Goal: Complete application form: Complete application form

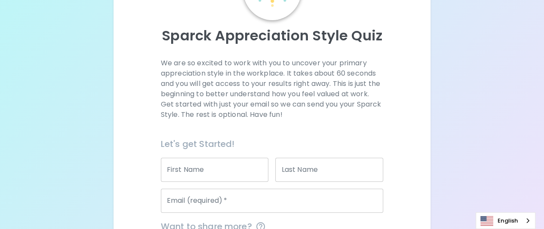
scroll to position [172, 0]
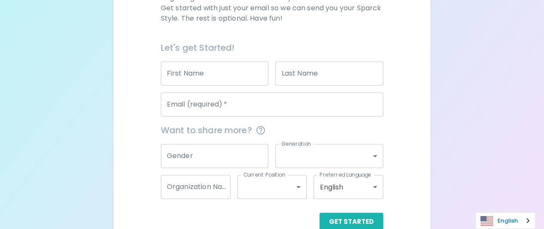
click at [481, 215] on link "English" at bounding box center [505, 221] width 59 height 16
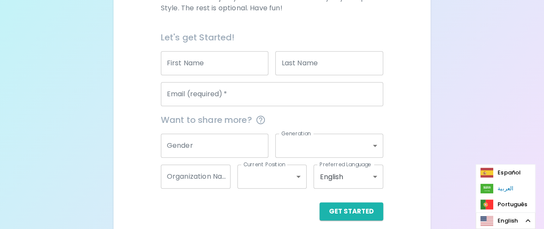
scroll to position [190, 0]
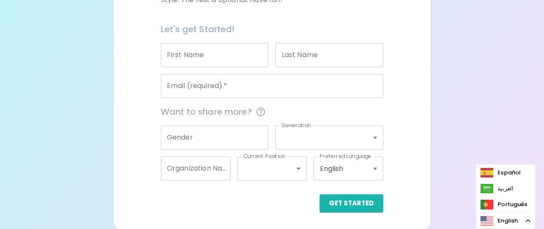
click at [480, 132] on div "Sparck Appreciation Style Quiz We are so excited to work with you to uncover yo…" at bounding box center [272, 20] width 544 height 420
click at [487, 221] on img "Language" at bounding box center [486, 221] width 13 height 10
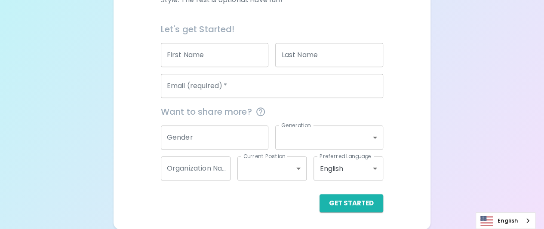
click at [208, 57] on input "First Name" at bounding box center [215, 55] width 108 height 24
type input "ษ"
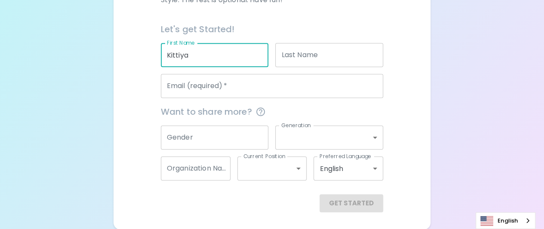
type input "Kittiya"
click at [303, 62] on input "Last Name" at bounding box center [329, 55] width 108 height 24
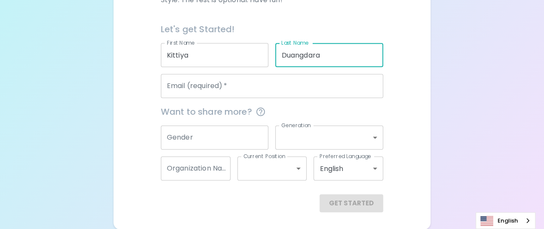
type input "Duangdara"
click at [329, 87] on input "Email (required)   *" at bounding box center [272, 86] width 222 height 24
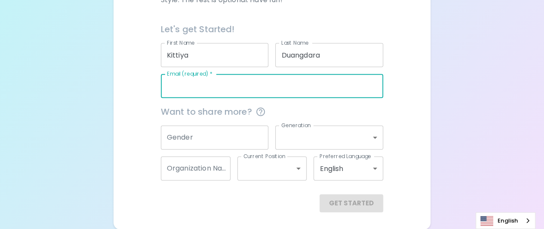
paste input "[EMAIL_ADDRESS][DOMAIN_NAME]"
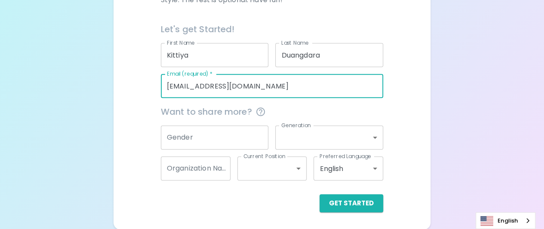
type input "[EMAIL_ADDRESS][DOMAIN_NAME]"
click at [220, 135] on input "Gender" at bounding box center [215, 138] width 108 height 24
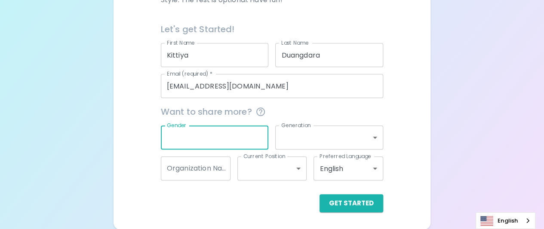
drag, startPoint x: 186, startPoint y: 127, endPoint x: 165, endPoint y: 123, distance: 21.4
click at [165, 124] on div "Gender Gender" at bounding box center [211, 134] width 115 height 31
type input "[DEMOGRAPHIC_DATA]"
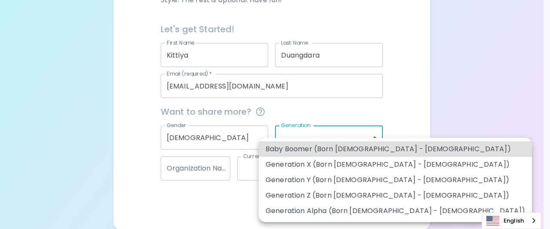
click at [288, 142] on body "Sparck Appreciation Style Quiz We are so excited to work with you to uncover yo…" at bounding box center [275, 20] width 550 height 420
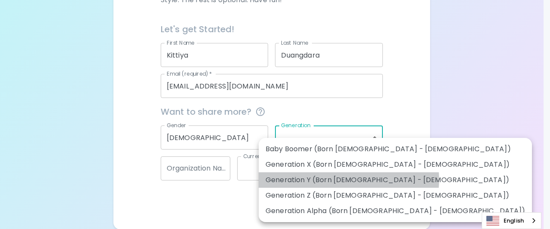
click at [349, 180] on li "Generation Y (Born [DEMOGRAPHIC_DATA] - [DEMOGRAPHIC_DATA])" at bounding box center [395, 179] width 273 height 15
type input "generation_y"
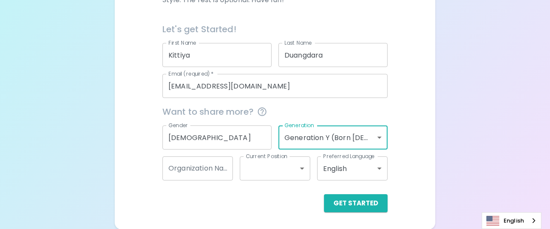
click at [370, 141] on body "Sparck Appreciation Style Quiz We are so excited to work with you to uncover yo…" at bounding box center [275, 20] width 550 height 420
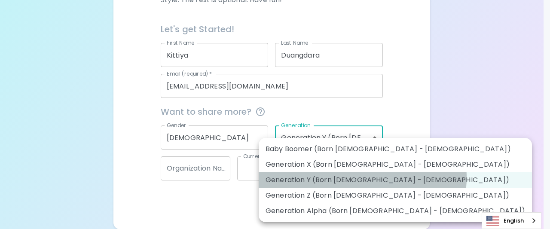
click at [362, 178] on li "Generation Y (Born [DEMOGRAPHIC_DATA] - [DEMOGRAPHIC_DATA])" at bounding box center [395, 179] width 273 height 15
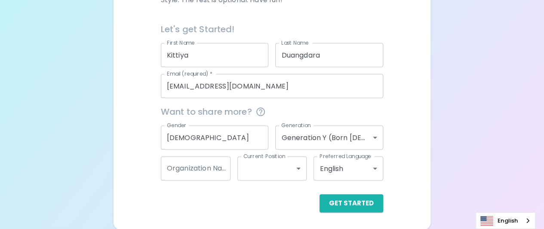
click at [374, 116] on span "Want to share more?" at bounding box center [272, 112] width 222 height 14
click at [199, 168] on input "Organization Name" at bounding box center [196, 168] width 70 height 24
type input "D"
click at [199, 168] on input "D" at bounding box center [196, 168] width 70 height 24
click at [174, 166] on input "Organization Name" at bounding box center [196, 168] width 70 height 24
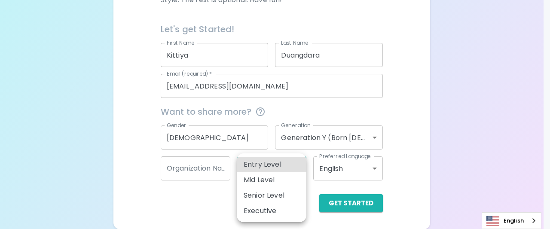
click at [281, 170] on body "Sparck Appreciation Style Quiz We are so excited to work with you to uncover yo…" at bounding box center [275, 20] width 550 height 420
click at [186, 166] on div at bounding box center [275, 114] width 550 height 229
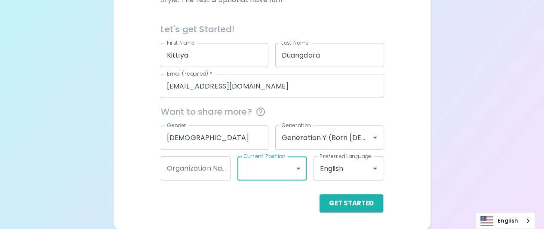
click at [196, 175] on input "Organization Name" at bounding box center [196, 168] width 70 height 24
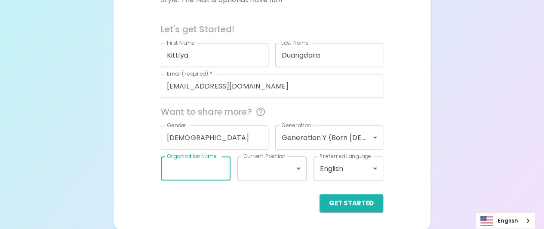
click at [171, 164] on input "Organization Name" at bounding box center [196, 168] width 70 height 24
type input "ฏ"
type input "Drive CR"
click at [244, 176] on body "Sparck Appreciation Style Quiz We are so excited to work with you to uncover yo…" at bounding box center [272, 20] width 544 height 420
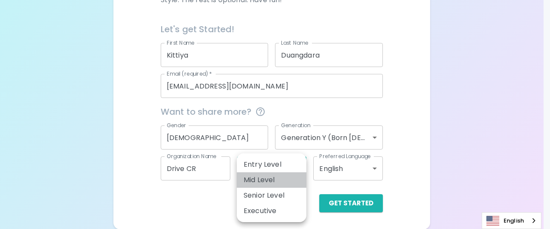
click at [248, 178] on li "Mid Level" at bounding box center [272, 179] width 70 height 15
type input "mid_level"
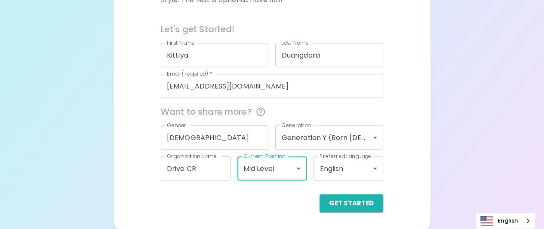
click at [348, 171] on body "Sparck Appreciation Style Quiz We are so excited to work with you to uncover yo…" at bounding box center [272, 20] width 544 height 420
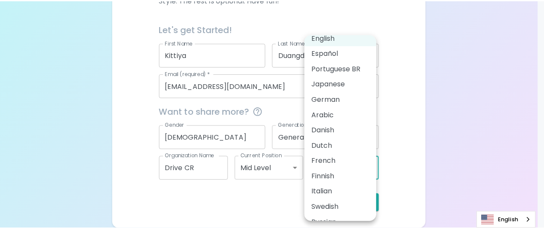
scroll to position [0, 0]
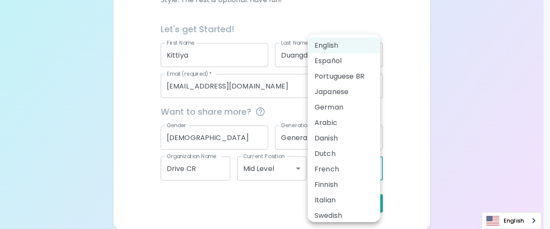
click at [398, 144] on div at bounding box center [275, 114] width 550 height 229
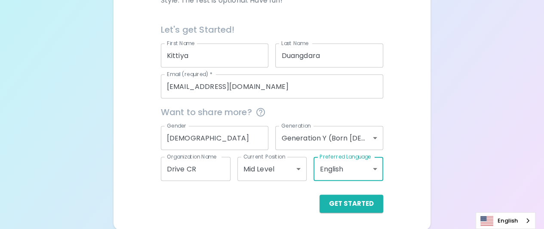
scroll to position [190, 0]
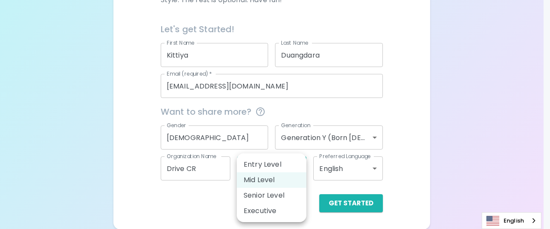
click at [271, 164] on body "Sparck Appreciation Style Quiz We are so excited to work with you to uncover yo…" at bounding box center [275, 20] width 550 height 420
click at [367, 114] on div at bounding box center [275, 114] width 550 height 229
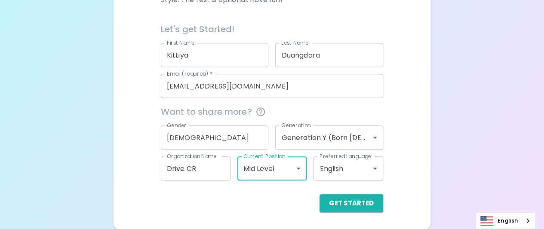
click at [478, 162] on div "Sparck Appreciation Style Quiz We are so excited to work with you to uncover yo…" at bounding box center [272, 20] width 544 height 420
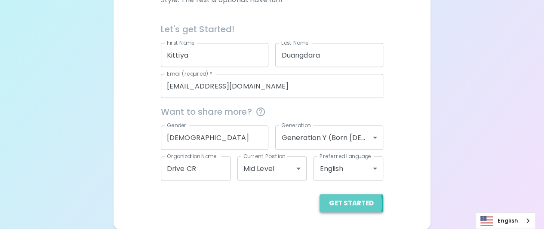
click at [329, 203] on button "Get Started" at bounding box center [351, 203] width 64 height 18
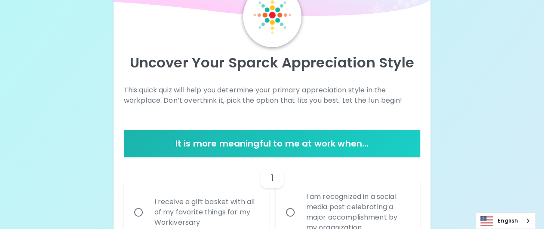
scroll to position [0, 0]
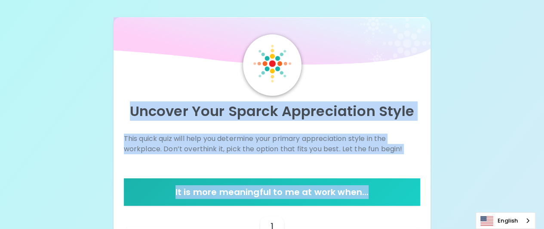
drag, startPoint x: 132, startPoint y: 111, endPoint x: 415, endPoint y: 186, distance: 293.1
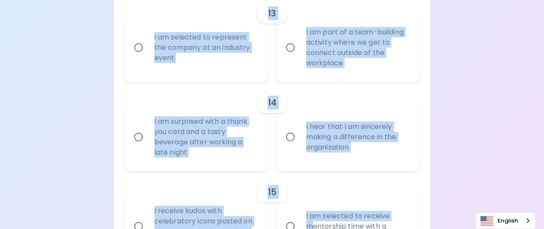
scroll to position [1246, 0]
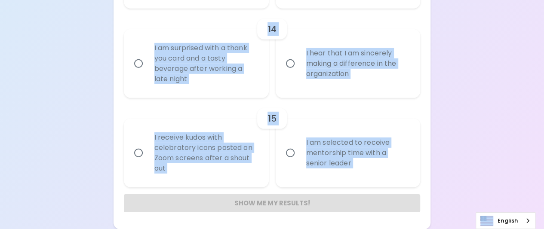
drag, startPoint x: 131, startPoint y: 109, endPoint x: 337, endPoint y: 205, distance: 227.7
copy div "Loremip Dolo Sitame Consectetura Elits Doei tempo inci utla etdo mag aliquaeni …"
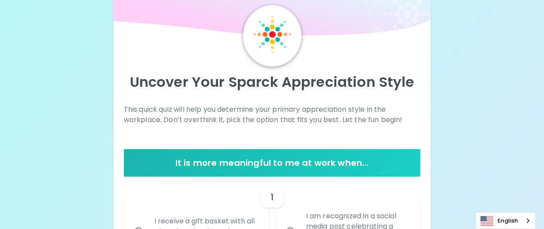
scroll to position [0, 0]
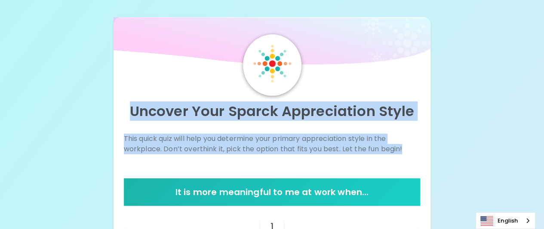
drag, startPoint x: 129, startPoint y: 110, endPoint x: 410, endPoint y: 164, distance: 286.3
copy div "Uncover Your Sparck Appreciation Style This quick quiz will help you determine …"
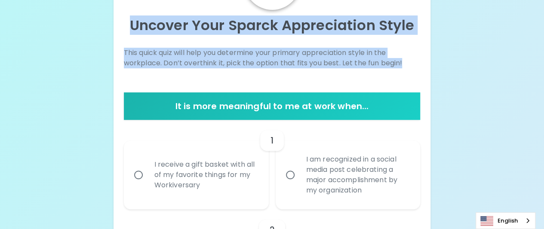
scroll to position [129, 0]
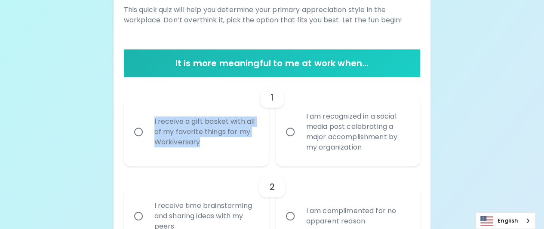
drag, startPoint x: 150, startPoint y: 119, endPoint x: 202, endPoint y: 141, distance: 56.3
click at [202, 141] on div "I receive a gift basket with all of my favorite things for my Workiversary" at bounding box center [205, 132] width 116 height 52
copy div "I receive a gift basket with all of my favorite things for my Workiversary"
click at [140, 129] on input "I receive a gift basket with all of my favorite things for my Workiversary" at bounding box center [138, 132] width 18 height 18
radio input "true"
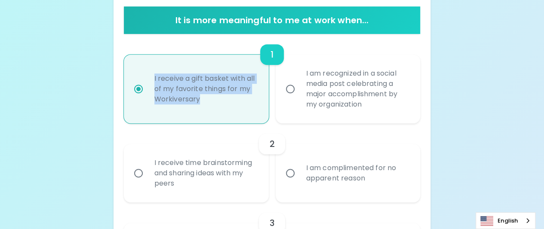
scroll to position [198, 0]
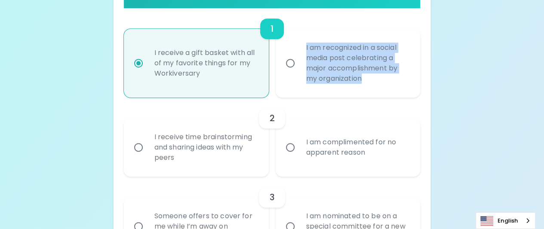
drag, startPoint x: 303, startPoint y: 44, endPoint x: 373, endPoint y: 78, distance: 78.1
click at [373, 78] on div "I am recognized in a social media post celebrating a major accomplishment by my…" at bounding box center [357, 63] width 116 height 62
copy div "I am recognized in a social media post celebrating a major accomplishment by my…"
click at [289, 63] on input "I am recognized in a social media post celebrating a major accomplishment by my…" at bounding box center [290, 63] width 18 height 18
radio input "true"
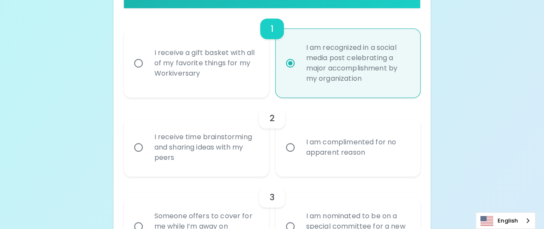
click at [160, 66] on div "I receive a gift basket with all of my favorite things for my Workiversary" at bounding box center [205, 63] width 116 height 52
click at [147, 66] on input "I receive a gift basket with all of my favorite things for my Workiversary" at bounding box center [138, 63] width 18 height 18
radio input "true"
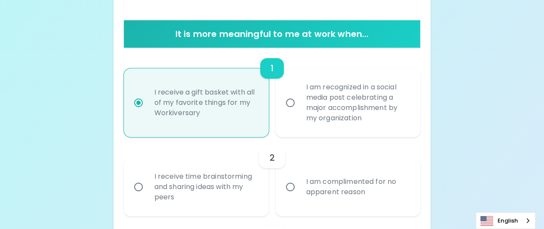
scroll to position [112, 0]
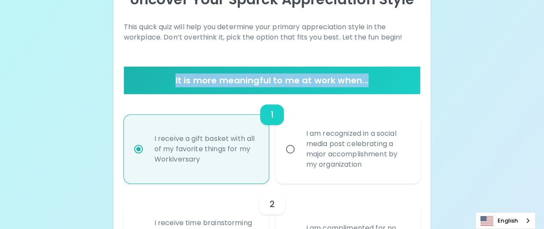
drag, startPoint x: 178, startPoint y: 79, endPoint x: 370, endPoint y: 81, distance: 192.6
click at [370, 81] on h6 "It is more meaningful to me at work when..." at bounding box center [272, 80] width 290 height 14
copy h6 "It is more meaningful to me at work when..."
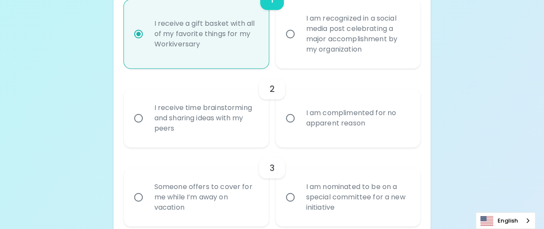
scroll to position [241, 0]
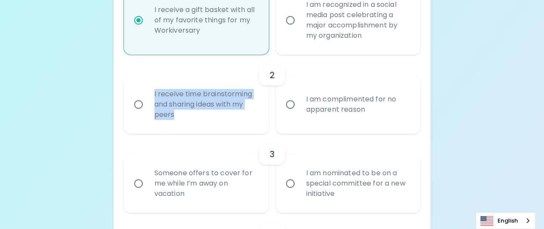
drag, startPoint x: 150, startPoint y: 90, endPoint x: 197, endPoint y: 117, distance: 53.9
click at [197, 117] on div "I receive time brainstorming and sharing ideas with my peers" at bounding box center [205, 105] width 116 height 52
copy div "I receive time brainstorming and sharing ideas with my peers"
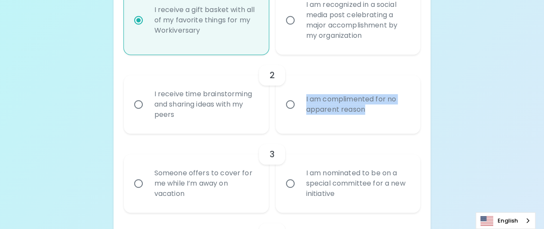
drag, startPoint x: 303, startPoint y: 97, endPoint x: 366, endPoint y: 113, distance: 65.2
click at [366, 113] on div "I am complimented for no apparent reason" at bounding box center [357, 104] width 116 height 41
copy div "I am complimented for no apparent reason"
click at [141, 104] on input "I receive time brainstorming and sharing ideas with my peers" at bounding box center [138, 104] width 18 height 18
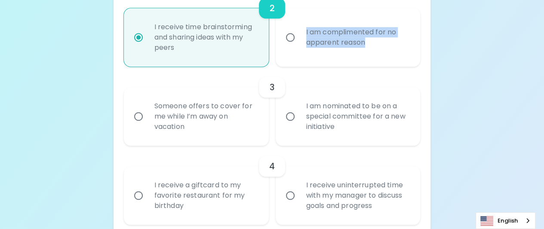
scroll to position [309, 0]
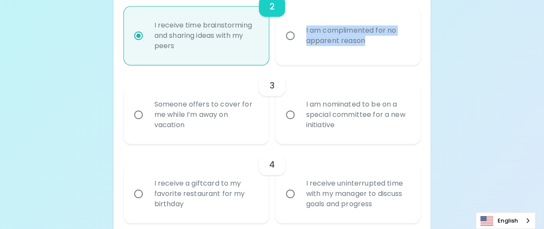
radio input "true"
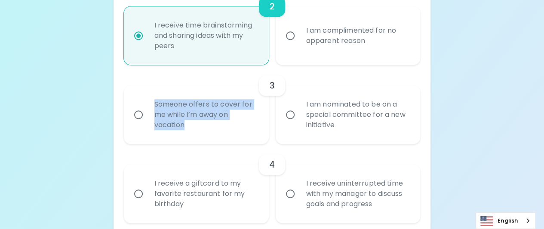
drag, startPoint x: 153, startPoint y: 101, endPoint x: 193, endPoint y: 126, distance: 47.8
click at [193, 126] on div "Someone offers to cover for me while I’m away on vacation" at bounding box center [205, 115] width 116 height 52
copy div "Someone offers to cover for me while I’m away on vacation"
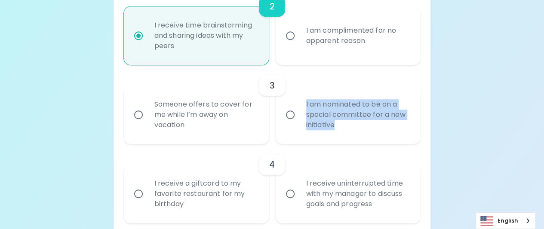
drag, startPoint x: 300, startPoint y: 102, endPoint x: 356, endPoint y: 129, distance: 61.7
click at [356, 129] on div "I am nominated to be on a special committee for a new initiative" at bounding box center [357, 115] width 116 height 52
copy div "I am nominated to be on a special committee for a new initiative"
click at [286, 115] on input "I am nominated to be on a special committee for a new initiative" at bounding box center [290, 115] width 18 height 18
radio input "false"
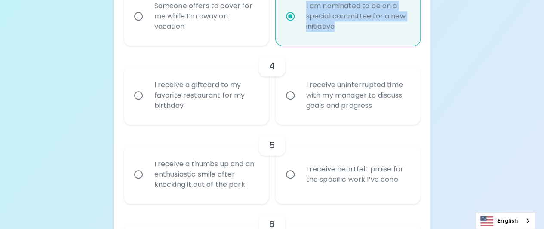
scroll to position [421, 0]
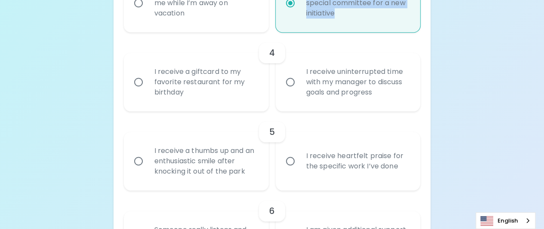
radio input "true"
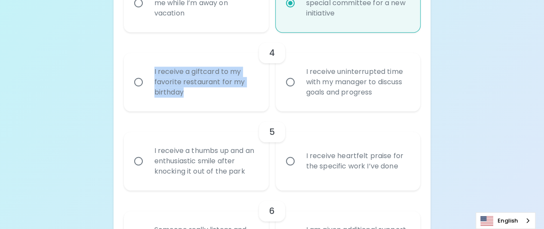
drag, startPoint x: 152, startPoint y: 67, endPoint x: 192, endPoint y: 92, distance: 46.7
click at [192, 92] on div "I receive a giftcard to my favorite restaurant for my birthday" at bounding box center [205, 82] width 116 height 52
copy div "I receive a giftcard to my favorite restaurant for my birthday"
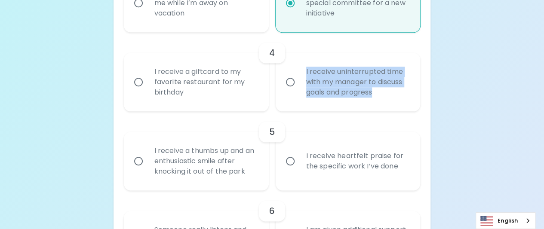
drag, startPoint x: 302, startPoint y: 66, endPoint x: 392, endPoint y: 98, distance: 95.4
click at [392, 98] on div "I receive uninterrupted time with my manager to discuss goals and progress" at bounding box center [357, 82] width 116 height 52
click at [292, 83] on input "I receive uninterrupted time with my manager to discuss goals and progress" at bounding box center [290, 82] width 18 height 18
radio input "false"
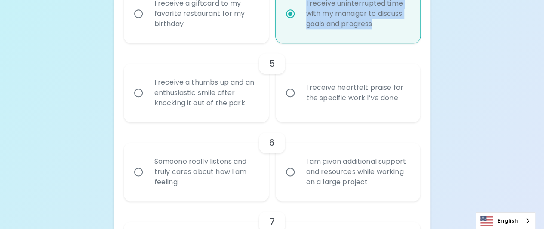
scroll to position [490, 0]
radio input "true"
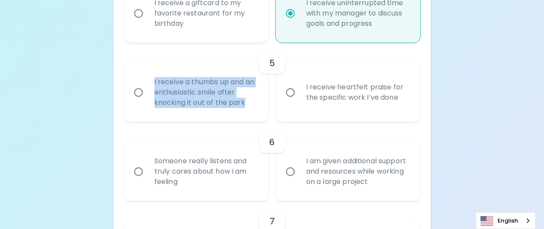
drag, startPoint x: 153, startPoint y: 81, endPoint x: 254, endPoint y: 104, distance: 103.5
click at [254, 104] on div "I receive a thumbs up and an enthusiastic smile after knocking it out of the pa…" at bounding box center [205, 93] width 116 height 52
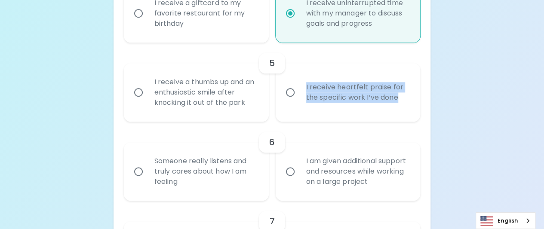
drag, startPoint x: 301, startPoint y: 82, endPoint x: 399, endPoint y: 101, distance: 99.9
click at [399, 101] on div "I receive heartfelt praise for the specific work I’ve done" at bounding box center [357, 92] width 116 height 41
click at [137, 93] on input "I receive a thumbs up and an enthusiastic smile after knocking it out of the pa…" at bounding box center [138, 92] width 18 height 18
radio input "false"
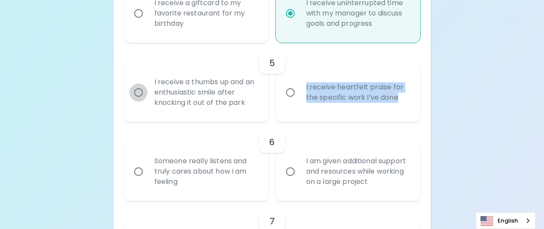
radio input "false"
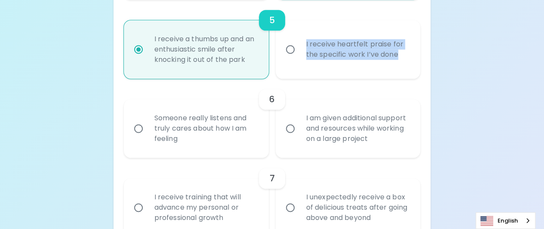
scroll to position [559, 0]
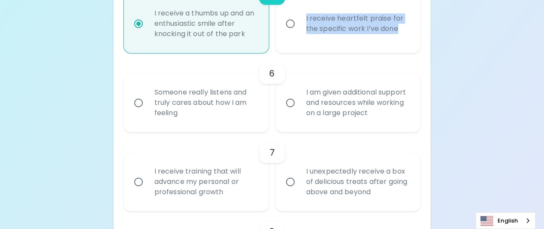
radio input "true"
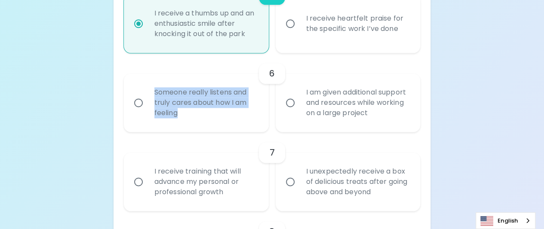
drag, startPoint x: 152, startPoint y: 90, endPoint x: 200, endPoint y: 115, distance: 54.0
click at [200, 115] on div "Someone really listens and truly cares about how I am feeling" at bounding box center [205, 103] width 116 height 52
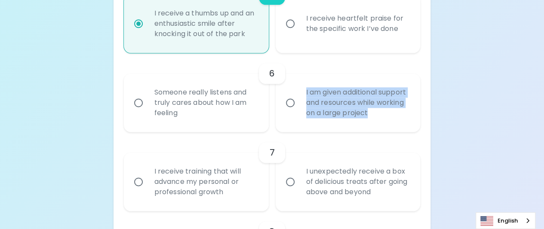
drag, startPoint x: 298, startPoint y: 87, endPoint x: 404, endPoint y: 122, distance: 111.6
click at [404, 122] on div "I am given additional support and resources while working on a large project" at bounding box center [357, 103] width 116 height 52
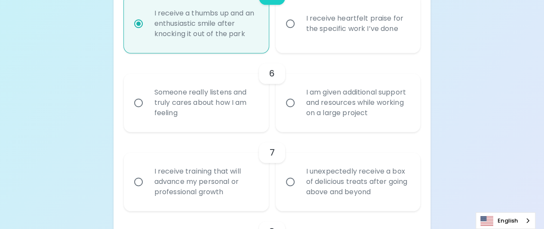
click at [187, 94] on div "Someone really listens and truly cares about how I am feeling" at bounding box center [205, 103] width 116 height 52
click at [147, 94] on input "Someone really listens and truly cares about how I am feeling" at bounding box center [138, 103] width 18 height 18
radio input "false"
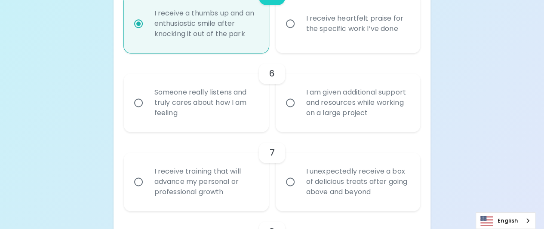
radio input "false"
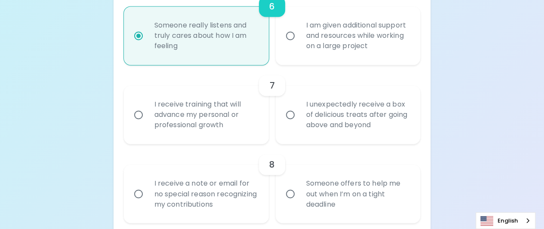
scroll to position [628, 0]
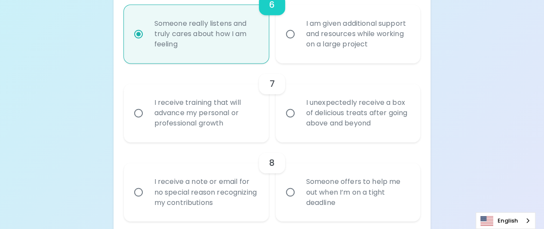
radio input "true"
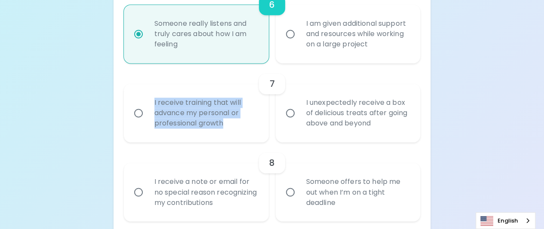
drag, startPoint x: 151, startPoint y: 101, endPoint x: 225, endPoint y: 126, distance: 77.9
click at [225, 126] on div "I receive training that will advance my personal or professional growth" at bounding box center [205, 113] width 116 height 52
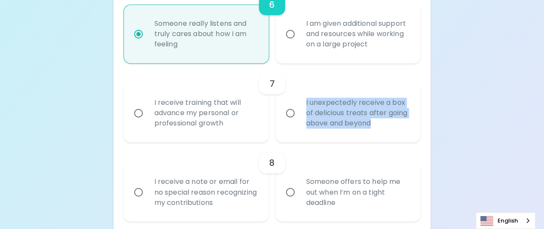
drag, startPoint x: 305, startPoint y: 101, endPoint x: 403, endPoint y: 125, distance: 101.4
click at [403, 125] on div "I unexpectedly receive a box of delicious treats after going above and beyond" at bounding box center [357, 113] width 116 height 52
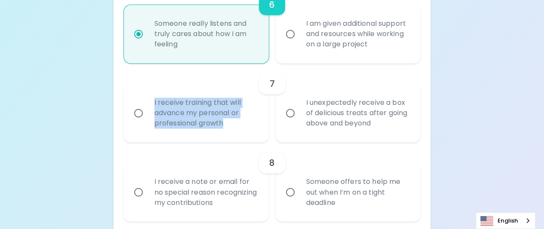
drag, startPoint x: 153, startPoint y: 100, endPoint x: 241, endPoint y: 123, distance: 91.0
click at [241, 123] on div "I receive training that will advance my personal or professional growth" at bounding box center [205, 113] width 116 height 52
click at [135, 115] on input "I receive training that will advance my personal or professional growth" at bounding box center [138, 113] width 18 height 18
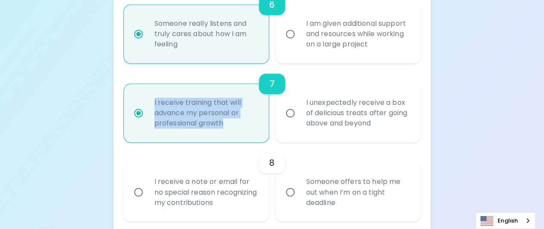
radio input "false"
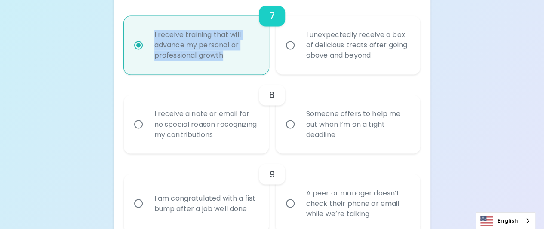
scroll to position [696, 0]
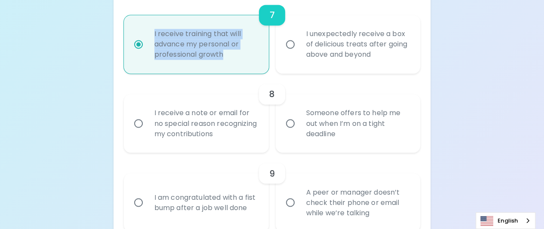
radio input "true"
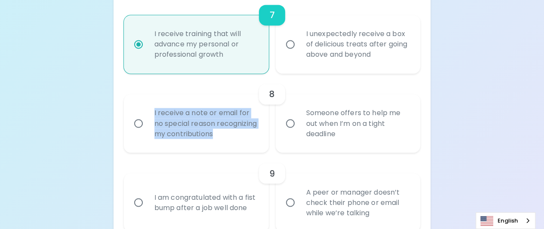
drag, startPoint x: 148, startPoint y: 110, endPoint x: 267, endPoint y: 141, distance: 123.5
click at [267, 141] on div "I receive a note or email for no special reason recognizing my contributions" at bounding box center [196, 123] width 145 height 58
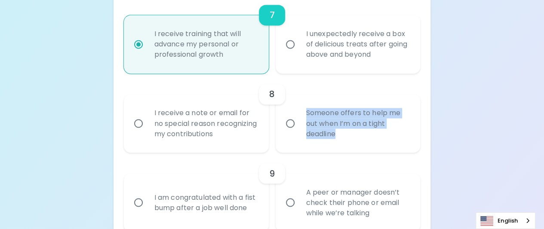
drag, startPoint x: 300, startPoint y: 108, endPoint x: 357, endPoint y: 134, distance: 61.9
click at [357, 134] on div "Someone offers to help me out when I’m on a tight deadline" at bounding box center [357, 124] width 116 height 52
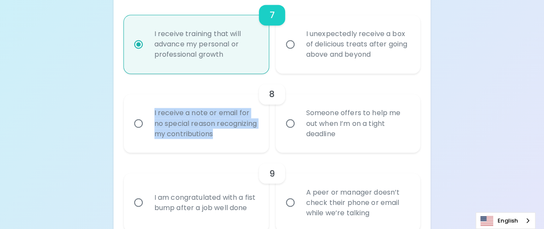
drag, startPoint x: 153, startPoint y: 110, endPoint x: 256, endPoint y: 138, distance: 107.0
click at [256, 138] on div "I receive a note or email for no special reason recognizing my contributions" at bounding box center [205, 124] width 116 height 52
click at [293, 124] on input "Someone offers to help me out when I’m on a tight deadline" at bounding box center [290, 123] width 18 height 18
radio input "false"
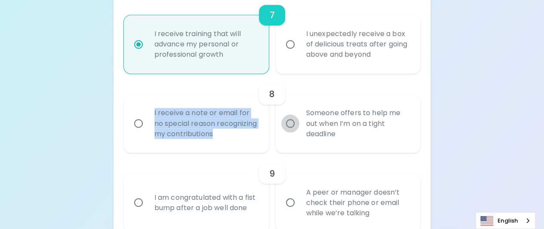
radio input "false"
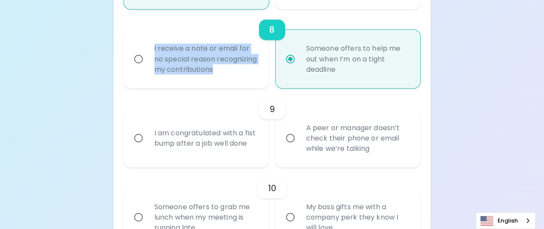
scroll to position [765, 0]
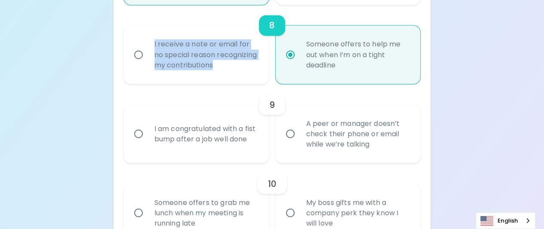
radio input "true"
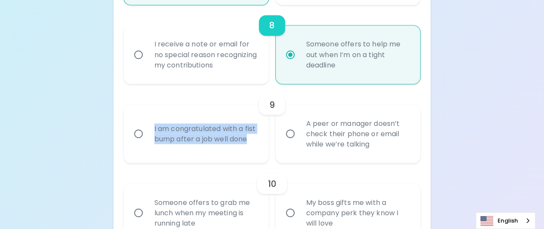
drag, startPoint x: 151, startPoint y: 118, endPoint x: 195, endPoint y: 144, distance: 50.9
click at [195, 144] on div "I am congratulated with a fist bump after a job well done" at bounding box center [205, 133] width 116 height 41
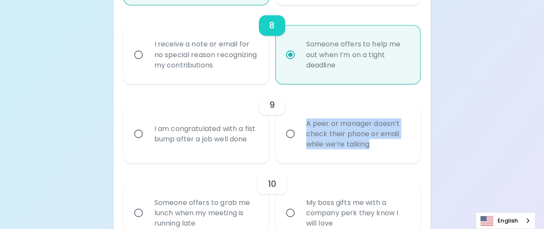
drag, startPoint x: 301, startPoint y: 123, endPoint x: 391, endPoint y: 146, distance: 93.1
click at [391, 146] on div "A peer or manager doesn’t check their phone or email while we’re talking" at bounding box center [357, 134] width 116 height 52
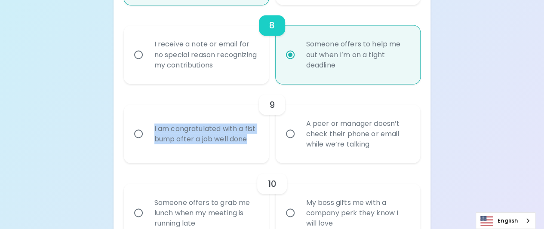
drag, startPoint x: 150, startPoint y: 118, endPoint x: 205, endPoint y: 140, distance: 58.8
click at [205, 140] on div "I am congratulated with a fist bump after a job well done" at bounding box center [205, 133] width 116 height 41
click at [178, 124] on div "I am congratulated with a fist bump after a job well done" at bounding box center [205, 133] width 116 height 41
click at [147, 125] on input "I am congratulated with a fist bump after a job well done" at bounding box center [138, 134] width 18 height 18
radio input "false"
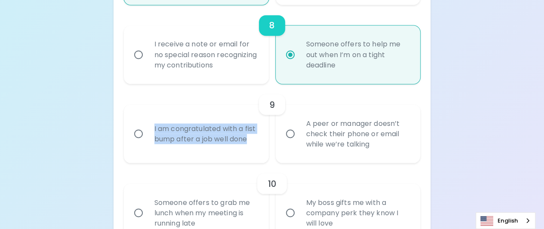
radio input "false"
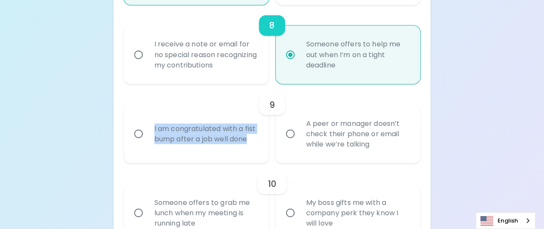
radio input "false"
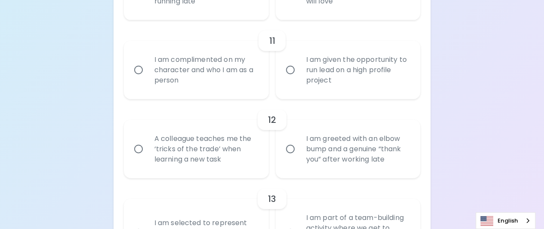
scroll to position [1006, 0]
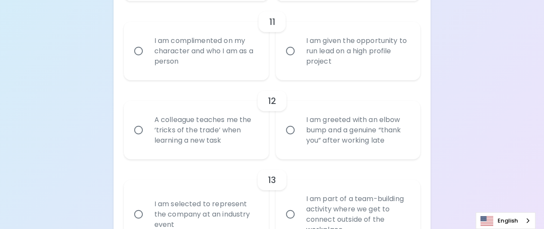
radio input "true"
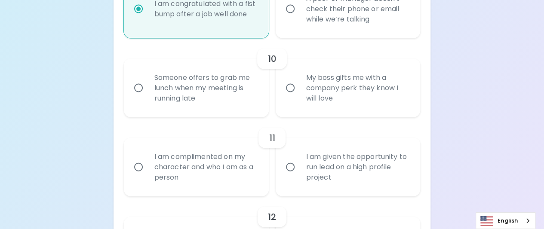
scroll to position [920, 0]
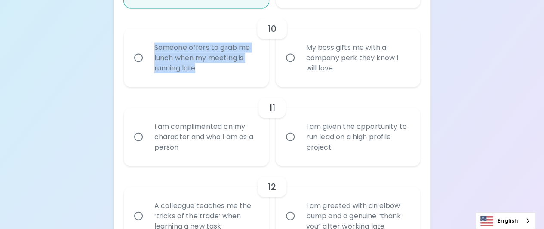
drag, startPoint x: 153, startPoint y: 43, endPoint x: 205, endPoint y: 72, distance: 59.8
click at [205, 72] on div "Someone offers to grab me lunch when my meeting is running late" at bounding box center [205, 58] width 116 height 52
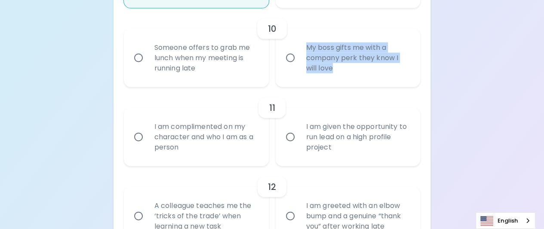
drag, startPoint x: 303, startPoint y: 45, endPoint x: 342, endPoint y: 67, distance: 45.0
click at [342, 67] on div "My boss gifts me with a company perk they know I will love" at bounding box center [357, 58] width 116 height 52
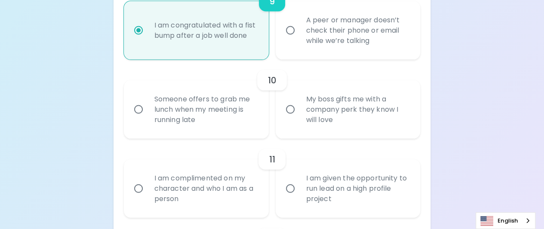
scroll to position [877, 0]
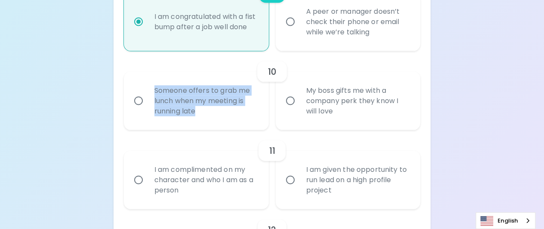
drag, startPoint x: 151, startPoint y: 86, endPoint x: 205, endPoint y: 115, distance: 61.4
click at [205, 115] on div "Someone offers to grab me lunch when my meeting is running late" at bounding box center [205, 101] width 116 height 52
click at [291, 97] on input "My boss gifts me with a company perk they know I will love" at bounding box center [290, 101] width 18 height 18
radio input "false"
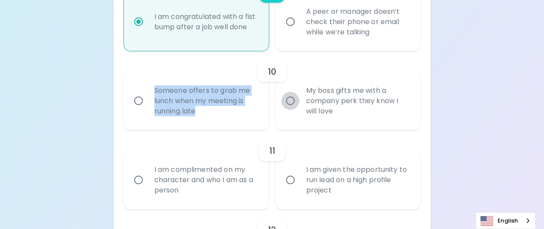
radio input "false"
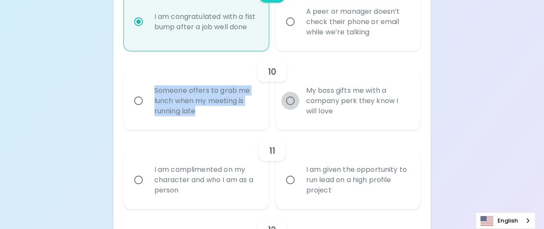
radio input "false"
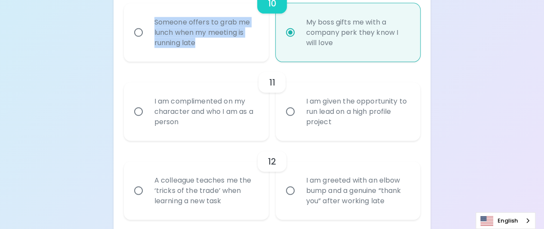
scroll to position [946, 0]
radio input "true"
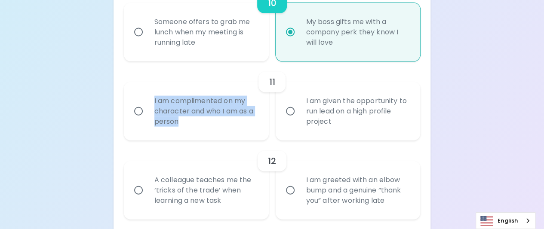
drag, startPoint x: 146, startPoint y: 96, endPoint x: 229, endPoint y: 123, distance: 87.8
click at [229, 123] on label "I am complimented on my character and who I am as a person" at bounding box center [191, 111] width 145 height 58
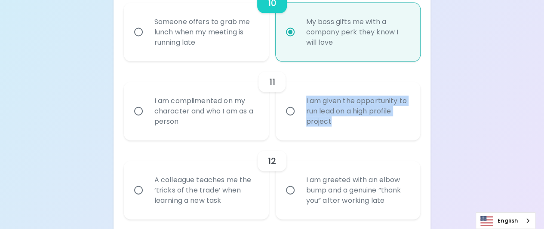
drag, startPoint x: 300, startPoint y: 98, endPoint x: 342, endPoint y: 129, distance: 52.6
click at [342, 129] on div "I am given the opportunity to run lead on a high profile project" at bounding box center [357, 112] width 116 height 52
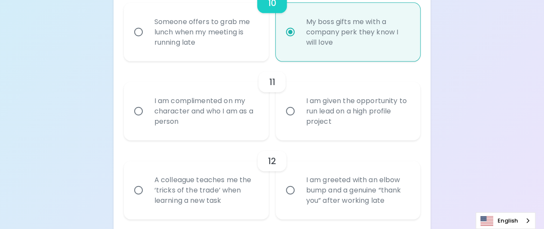
click at [178, 122] on div "I am complimented on my character and who I am as a person" at bounding box center [205, 112] width 116 height 52
click at [147, 120] on input "I am complimented on my character and who I am as a person" at bounding box center [138, 111] width 18 height 18
radio input "false"
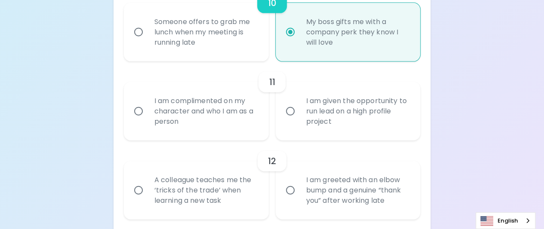
radio input "false"
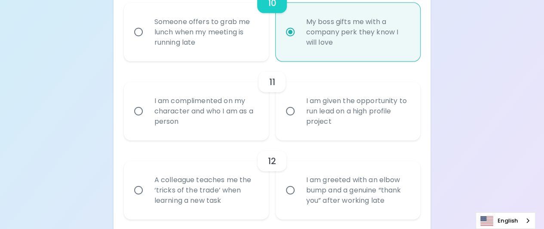
radio input "false"
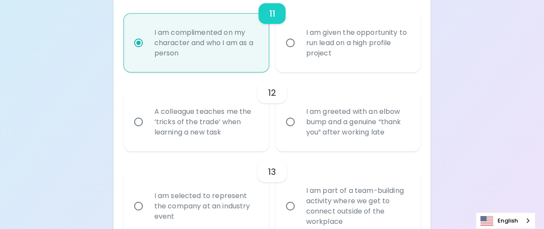
scroll to position [1014, 0]
radio input "true"
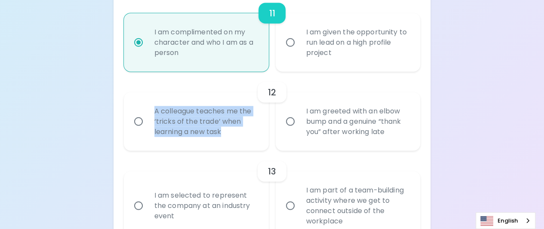
drag, startPoint x: 148, startPoint y: 105, endPoint x: 230, endPoint y: 135, distance: 86.7
click at [230, 135] on div "A colleague teaches me the ‘tricks of the trade’ when learning a new task" at bounding box center [205, 122] width 116 height 52
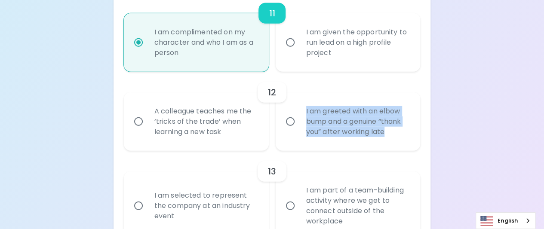
drag, startPoint x: 306, startPoint y: 107, endPoint x: 391, endPoint y: 135, distance: 89.6
click at [391, 135] on div "I am greeted with an elbow bump and a genuine “thank you” after working late" at bounding box center [357, 122] width 116 height 52
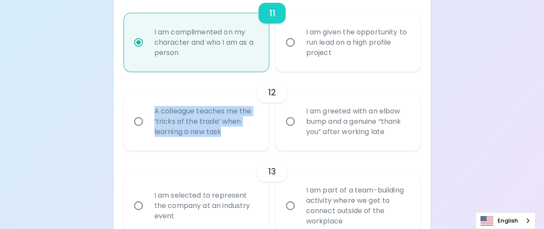
drag, startPoint x: 150, startPoint y: 104, endPoint x: 235, endPoint y: 135, distance: 90.6
click at [235, 135] on div "A colleague teaches me the ‘tricks of the trade’ when learning a new task" at bounding box center [205, 122] width 116 height 52
drag, startPoint x: 140, startPoint y: 120, endPoint x: 143, endPoint y: 115, distance: 6.6
click at [140, 120] on input "A colleague teaches me the ‘tricks of the trade’ when learning a new task" at bounding box center [138, 122] width 18 height 18
radio input "false"
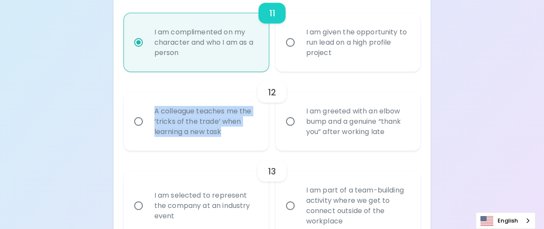
radio input "false"
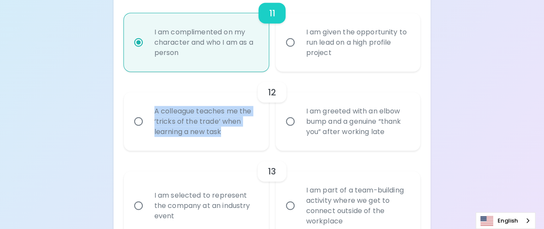
radio input "false"
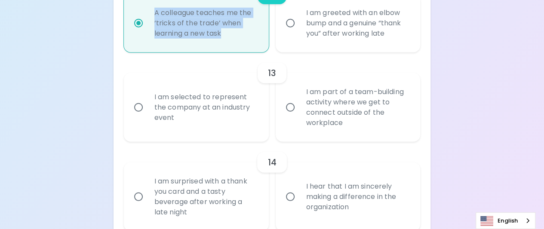
scroll to position [1126, 0]
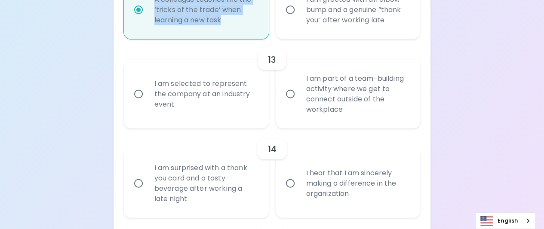
radio input "true"
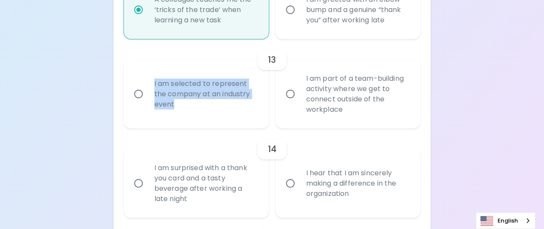
drag, startPoint x: 149, startPoint y: 80, endPoint x: 209, endPoint y: 104, distance: 65.2
click at [209, 104] on div "I am selected to represent the company at an industry event" at bounding box center [205, 94] width 116 height 52
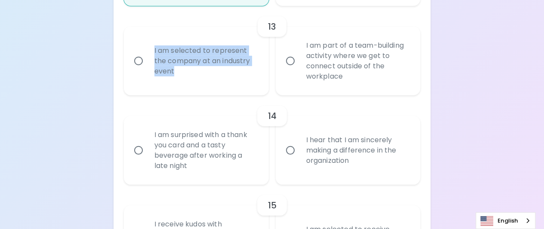
scroll to position [1117, 0]
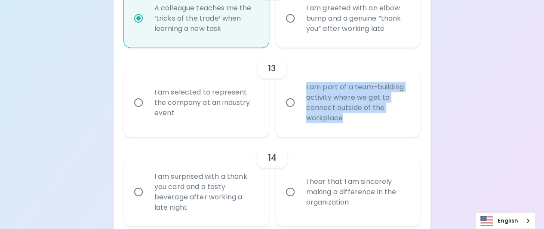
drag, startPoint x: 296, startPoint y: 83, endPoint x: 354, endPoint y: 121, distance: 69.1
click at [354, 121] on label "I am part of a team-building activity where we get to connect outside of the wo…" at bounding box center [343, 102] width 145 height 69
click at [293, 102] on input "I am part of a team-building activity where we get to connect outside of the wo…" at bounding box center [290, 103] width 18 height 18
radio input "false"
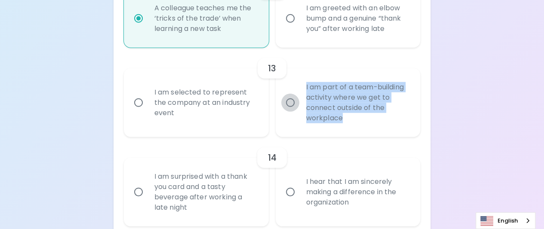
radio input "false"
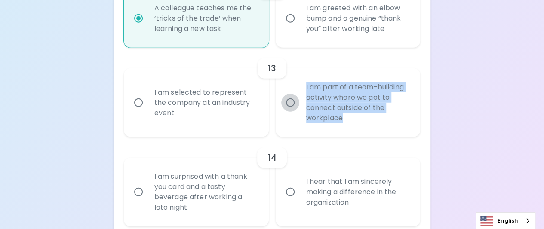
radio input "false"
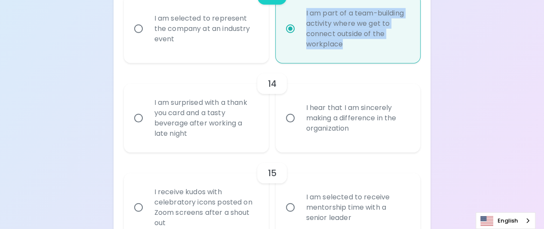
scroll to position [1246, 0]
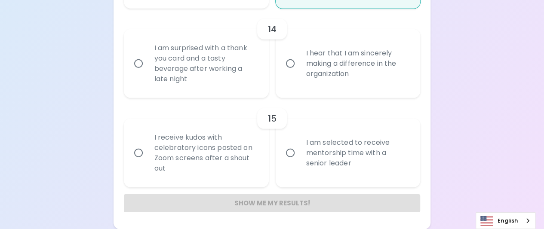
radio input "true"
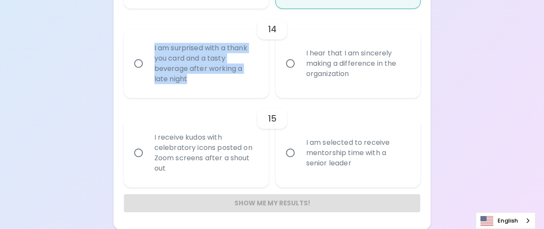
drag, startPoint x: 146, startPoint y: 45, endPoint x: 221, endPoint y: 77, distance: 82.4
click at [221, 77] on label "I am surprised with a thank you card and a tasty beverage after working a late …" at bounding box center [191, 63] width 145 height 69
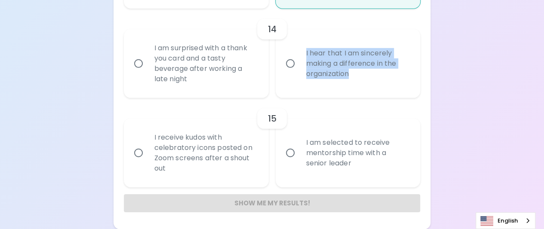
drag, startPoint x: 301, startPoint y: 50, endPoint x: 354, endPoint y: 79, distance: 60.6
click at [354, 79] on div "I hear that I am sincerely making a difference in the organization" at bounding box center [357, 64] width 116 height 52
click at [139, 61] on input "I am surprised with a thank you card and a tasty beverage after working a late …" at bounding box center [138, 64] width 18 height 18
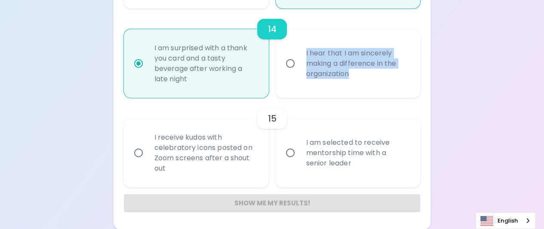
radio input "false"
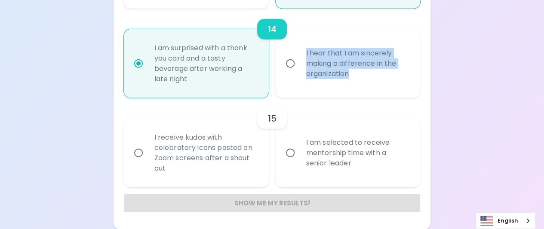
radio input "false"
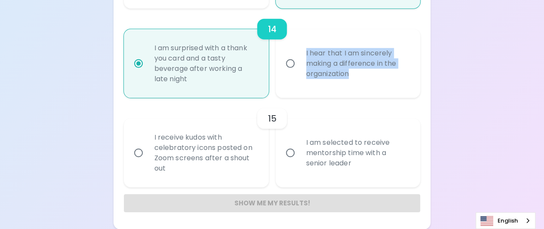
radio input "false"
radio input "true"
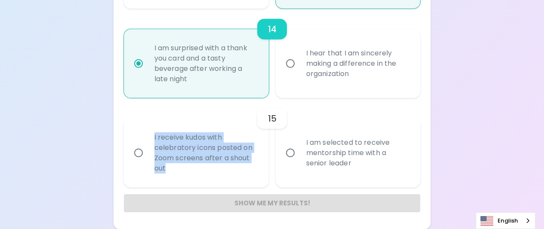
drag, startPoint x: 149, startPoint y: 134, endPoint x: 180, endPoint y: 167, distance: 45.3
click at [180, 167] on div "I receive kudos with celebratory icons posted on Zoom screens after a shout out" at bounding box center [205, 153] width 116 height 62
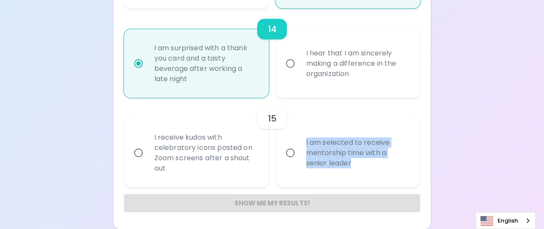
drag, startPoint x: 304, startPoint y: 139, endPoint x: 401, endPoint y: 177, distance: 103.8
click at [401, 177] on div "I am selected to receive mentorship time with a senior leader" at bounding box center [357, 153] width 116 height 52
click at [288, 154] on input "I am selected to receive mentorship time with a senior leader" at bounding box center [290, 153] width 18 height 18
radio input "false"
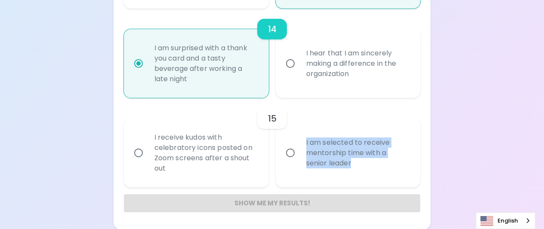
radio input "false"
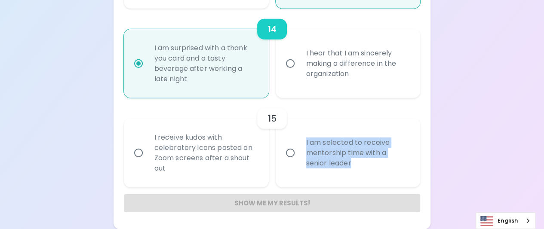
radio input "false"
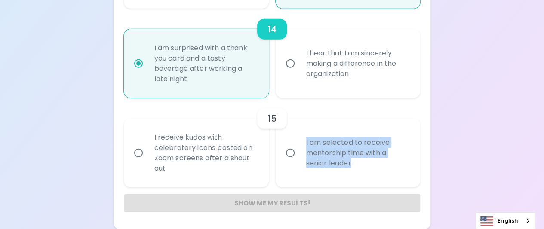
radio input "false"
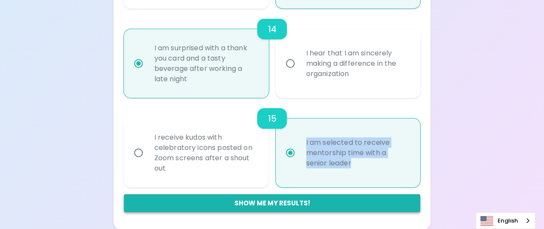
radio input "true"
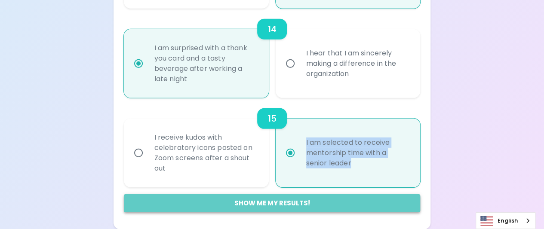
click at [323, 205] on button "Show me my results!" at bounding box center [272, 203] width 297 height 18
radio input "false"
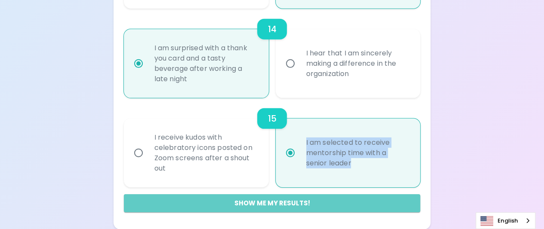
radio input "false"
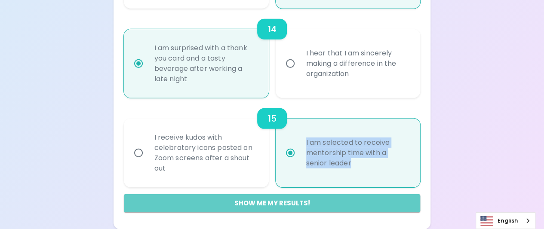
radio input "false"
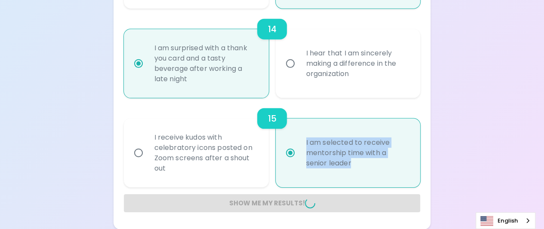
radio input "false"
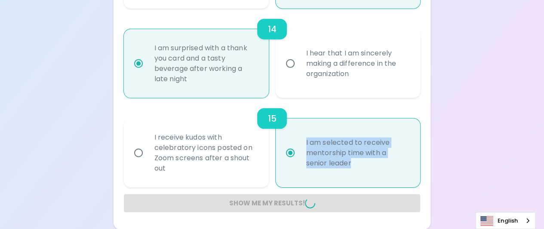
radio input "false"
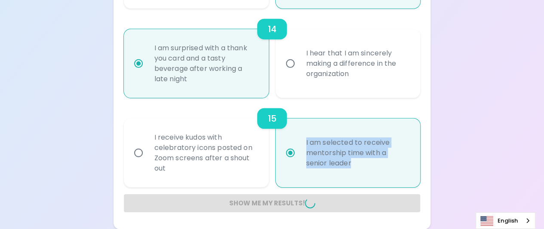
radio input "false"
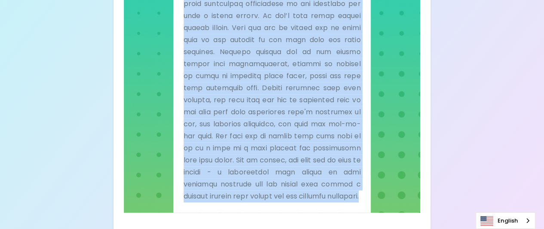
scroll to position [336, 0]
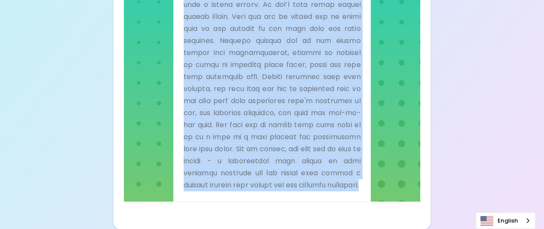
drag, startPoint x: 184, startPoint y: 92, endPoint x: 336, endPoint y: 226, distance: 202.2
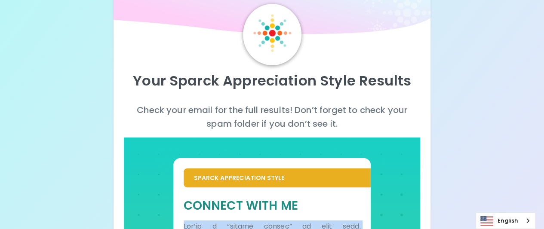
scroll to position [0, 0]
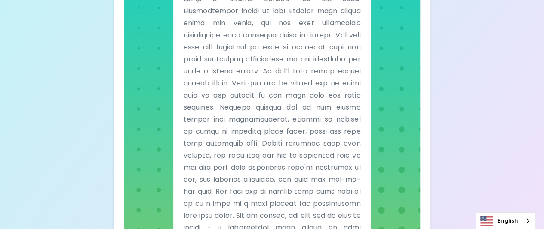
scroll to position [129, 0]
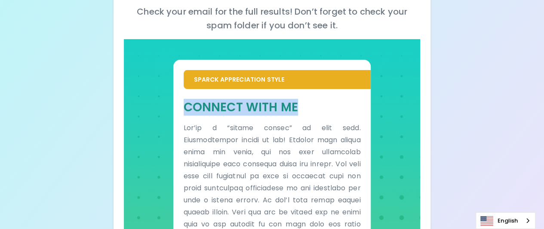
drag, startPoint x: 185, startPoint y: 105, endPoint x: 309, endPoint y: 112, distance: 124.8
click at [309, 112] on h5 "Connect With Me" at bounding box center [272, 107] width 177 height 16
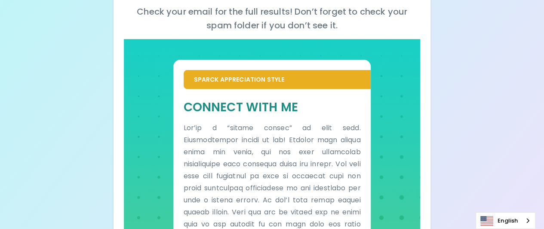
click at [487, 130] on div "Your Sparck Appreciation Style Results Check your email for the full results! D…" at bounding box center [272, 148] width 544 height 554
click at [256, 86] on div "Sparck Appreciation Style" at bounding box center [277, 79] width 187 height 19
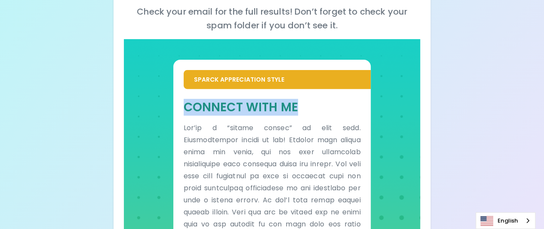
drag, startPoint x: 186, startPoint y: 107, endPoint x: 300, endPoint y: 111, distance: 114.8
click at [300, 111] on h5 "Connect With Me" at bounding box center [272, 107] width 177 height 16
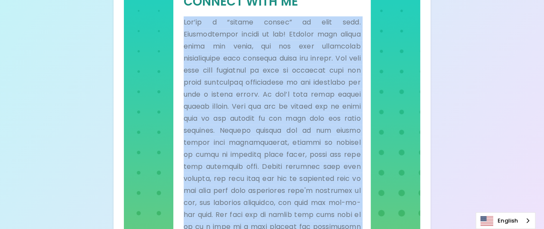
scroll to position [336, 0]
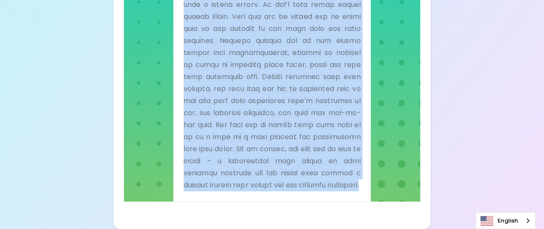
drag, startPoint x: 182, startPoint y: 126, endPoint x: 332, endPoint y: 182, distance: 159.8
click at [332, 182] on div "Connect With Me" at bounding box center [272, 47] width 198 height 308
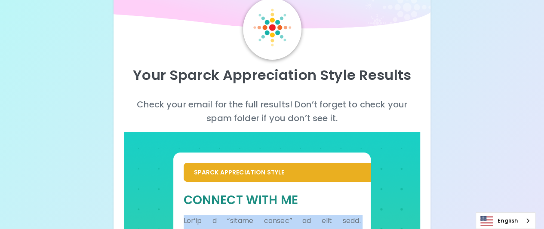
scroll to position [86, 0]
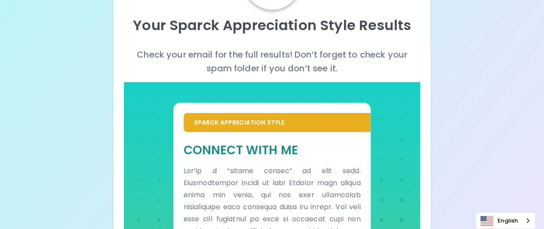
click at [237, 121] on p "Sparck Appreciation Style" at bounding box center [277, 122] width 167 height 9
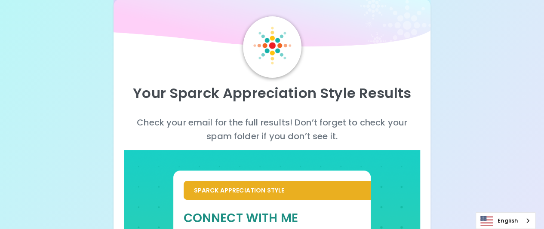
scroll to position [0, 0]
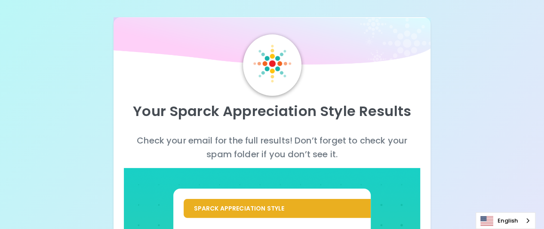
click at [279, 73] on img at bounding box center [272, 64] width 38 height 38
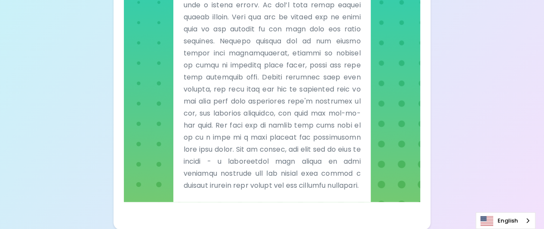
scroll to position [336, 0]
click at [375, 194] on div "Sparck Appreciation Style Connect With Me" at bounding box center [272, 23] width 297 height 358
drag, startPoint x: 322, startPoint y: 151, endPoint x: 310, endPoint y: 85, distance: 66.8
click at [322, 150] on p at bounding box center [272, 59] width 177 height 265
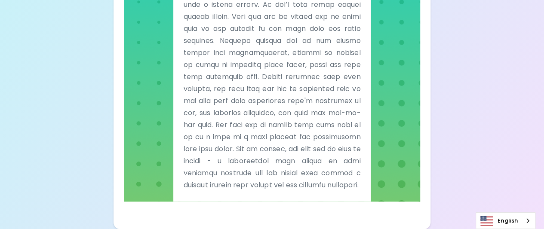
click at [310, 84] on p at bounding box center [272, 59] width 177 height 265
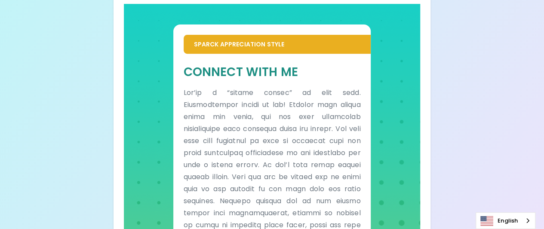
scroll to position [0, 0]
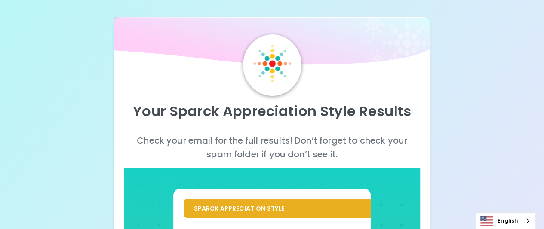
click at [279, 61] on img at bounding box center [272, 64] width 38 height 38
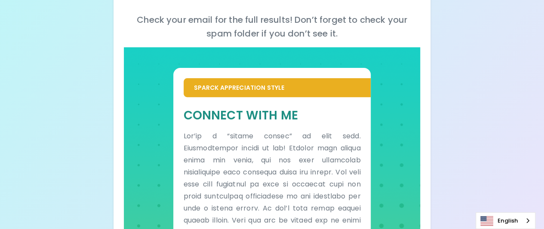
scroll to position [129, 0]
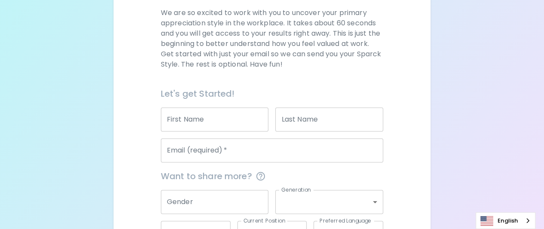
scroll to position [129, 0]
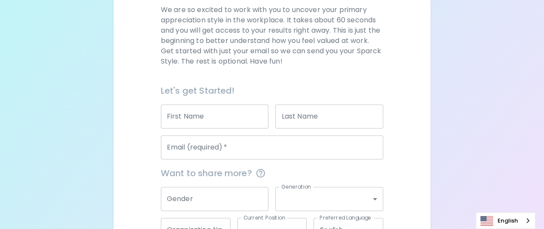
click at [205, 124] on input "First Name" at bounding box center [215, 116] width 108 height 24
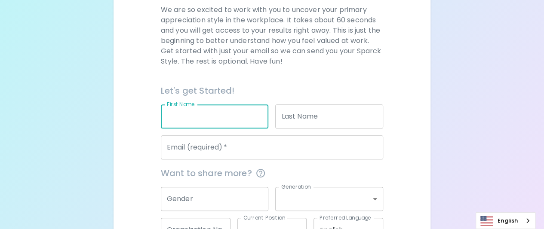
type input "Kittiya"
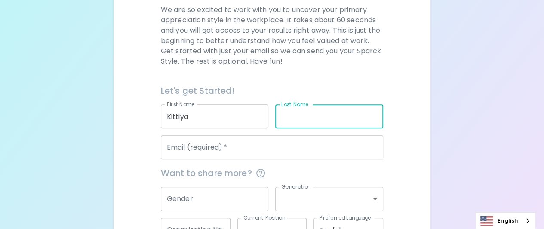
click at [309, 120] on input "Last Name" at bounding box center [329, 116] width 108 height 24
type input "Duangdara"
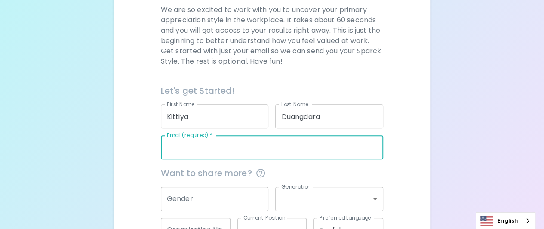
click at [298, 150] on input "Email (required)   *" at bounding box center [272, 147] width 222 height 24
type input "[EMAIL_ADDRESS][DOMAIN_NAME]"
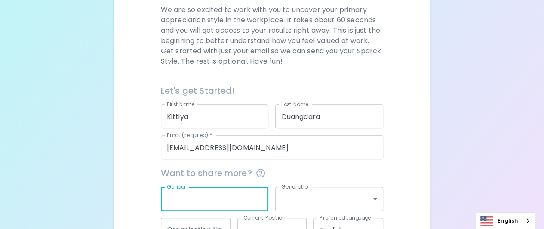
click at [230, 202] on input "Gender" at bounding box center [215, 199] width 108 height 24
type input "[DEMOGRAPHIC_DATA]"
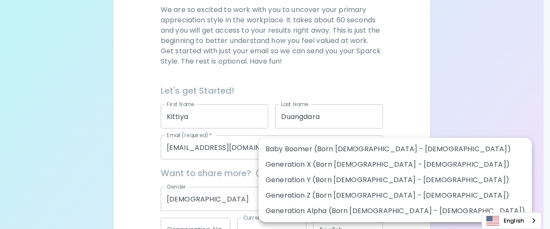
click at [295, 200] on body "Sparck Appreciation Style Quiz We are so excited to work with you to uncover yo…" at bounding box center [275, 81] width 550 height 420
click at [315, 180] on li "Generation Y (Born [DEMOGRAPHIC_DATA] - [DEMOGRAPHIC_DATA])" at bounding box center [395, 179] width 273 height 15
type input "generation_y"
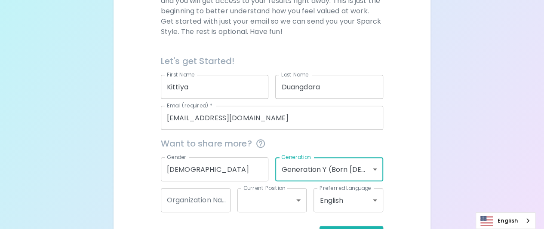
scroll to position [190, 0]
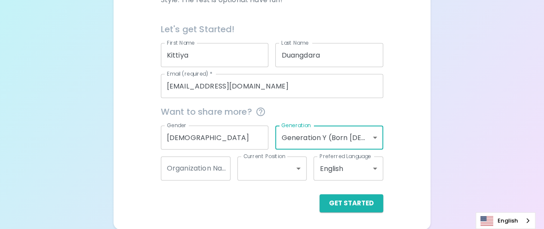
click at [211, 169] on input "Organization Name" at bounding box center [196, 168] width 70 height 24
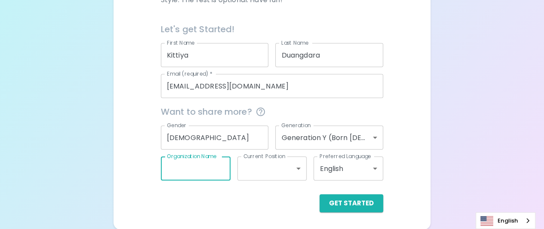
type input "Drive CR"
click at [254, 171] on body "Sparck Appreciation Style Quiz We are so excited to work with you to uncover yo…" at bounding box center [272, 20] width 544 height 420
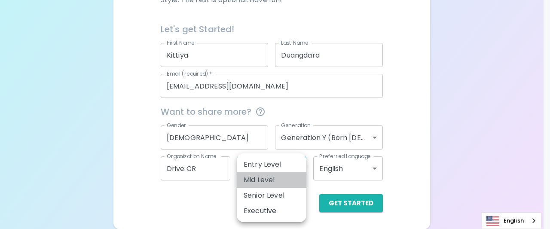
click at [270, 175] on li "Mid Level" at bounding box center [272, 179] width 70 height 15
type input "mid_level"
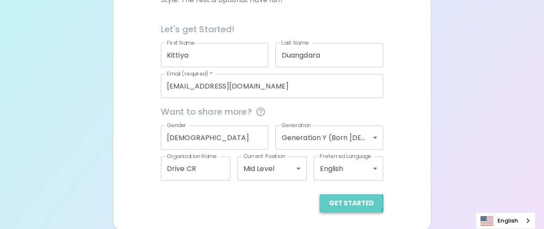
click at [352, 202] on button "Get Started" at bounding box center [351, 203] width 64 height 18
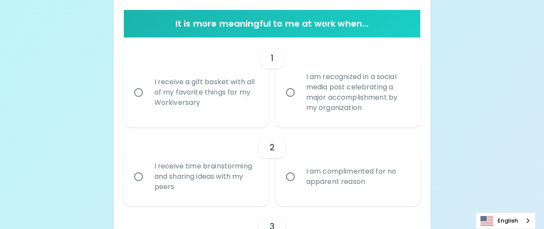
scroll to position [172, 0]
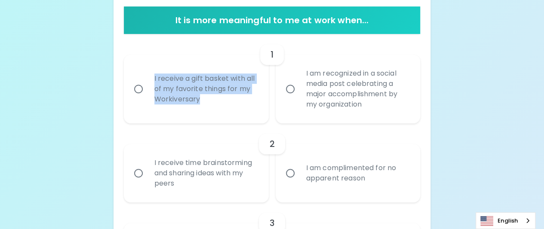
drag, startPoint x: 146, startPoint y: 69, endPoint x: 209, endPoint y: 106, distance: 72.8
click at [209, 106] on label "I receive a gift basket with all of my favorite things for my Workiversary" at bounding box center [191, 89] width 145 height 69
copy div "I receive a gift basket with all of my favorite things for my Workiversary"
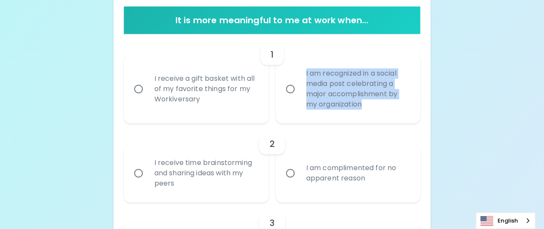
drag, startPoint x: 303, startPoint y: 69, endPoint x: 368, endPoint y: 107, distance: 74.9
click at [368, 107] on div "I am recognized in a social media post celebrating a major accomplishment by my…" at bounding box center [357, 89] width 116 height 62
copy div "I am recognized in a social media post celebrating a major accomplishment by my…"
click at [136, 89] on input "I receive a gift basket with all of my favorite things for my Workiversary" at bounding box center [138, 89] width 18 height 18
radio input "true"
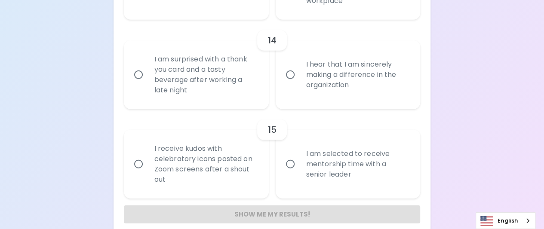
scroll to position [1246, 0]
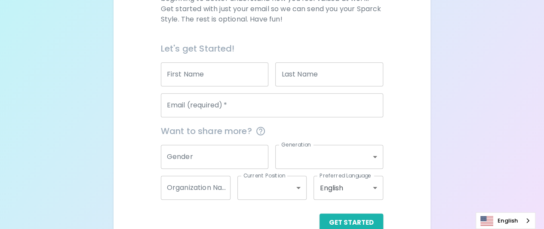
scroll to position [172, 0]
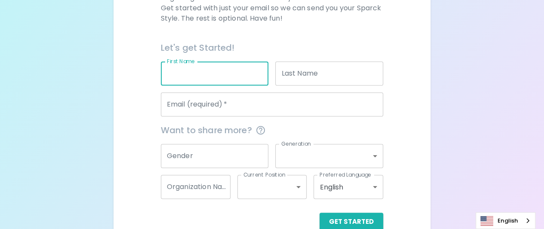
click at [235, 76] on input "First Name" at bounding box center [215, 73] width 108 height 24
type input "Kittiya"
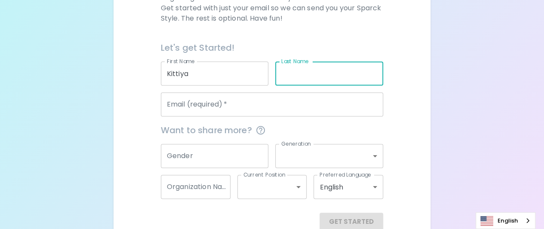
click at [294, 77] on input "Last Name" at bounding box center [329, 73] width 108 height 24
type input "Duangdara"
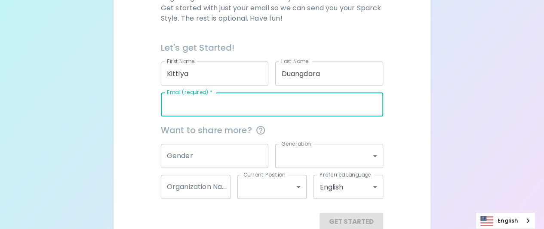
click at [285, 106] on input "Email (required)   *" at bounding box center [272, 104] width 222 height 24
type input "[EMAIL_ADDRESS][DOMAIN_NAME]"
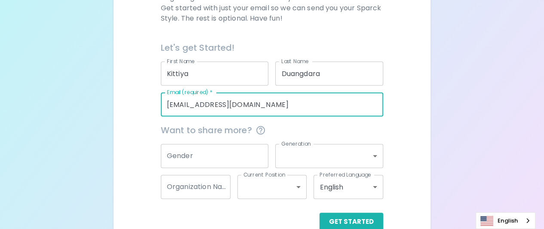
drag, startPoint x: 219, startPoint y: 154, endPoint x: 223, endPoint y: 157, distance: 5.2
click at [219, 154] on input "Gender" at bounding box center [215, 156] width 108 height 24
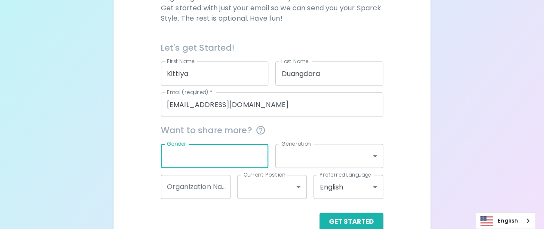
type input "[DEMOGRAPHIC_DATA]"
click at [291, 163] on body "Sparck Appreciation Style Quiz We are so excited to work with you to uncover yo…" at bounding box center [272, 38] width 544 height 420
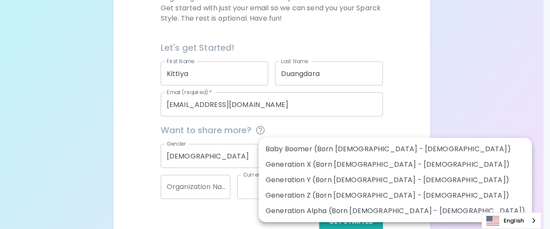
click at [306, 179] on li "Generation Y (Born [DEMOGRAPHIC_DATA] - [DEMOGRAPHIC_DATA])" at bounding box center [395, 179] width 273 height 15
type input "generation_y"
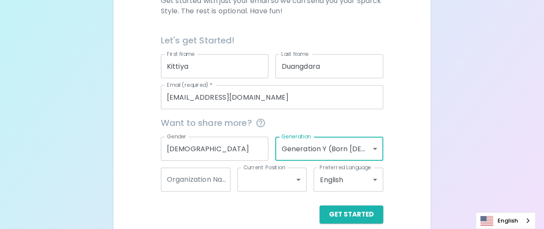
scroll to position [190, 0]
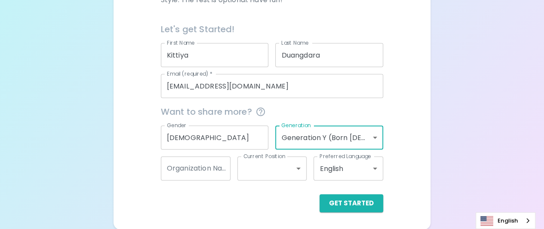
drag, startPoint x: 193, startPoint y: 168, endPoint x: 196, endPoint y: 177, distance: 10.1
click at [193, 168] on input "Organization Name" at bounding box center [196, 168] width 70 height 24
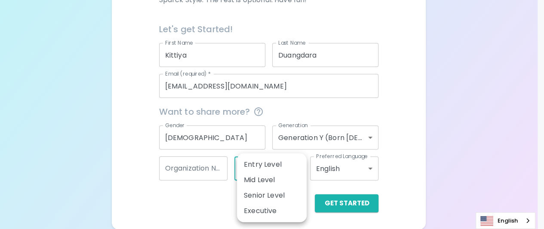
click at [265, 171] on body "Sparck Appreciation Style Quiz We are so excited to work with you to uncover yo…" at bounding box center [272, 20] width 544 height 420
click at [266, 181] on li "Mid Level" at bounding box center [272, 179] width 70 height 15
type input "mid_level"
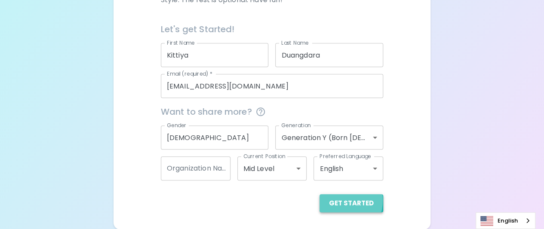
click at [338, 200] on button "Get Started" at bounding box center [351, 203] width 64 height 18
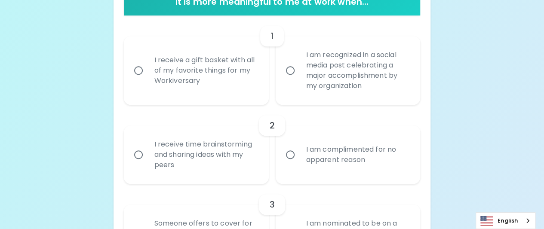
click at [226, 82] on div "I receive a gift basket with all of my favorite things for my Workiversary" at bounding box center [205, 71] width 116 height 52
click at [147, 80] on input "I receive a gift basket with all of my favorite things for my Workiversary" at bounding box center [138, 70] width 18 height 18
radio input "true"
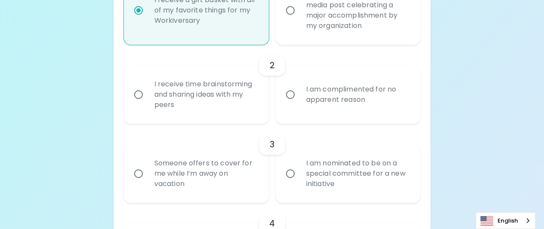
scroll to position [259, 0]
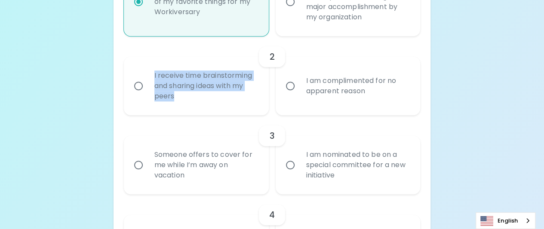
drag, startPoint x: 151, startPoint y: 73, endPoint x: 180, endPoint y: 97, distance: 37.0
click at [180, 97] on div "I receive time brainstorming and sharing ideas with my peers" at bounding box center [205, 86] width 116 height 52
copy div "I receive time brainstorming and sharing ideas with my peers"
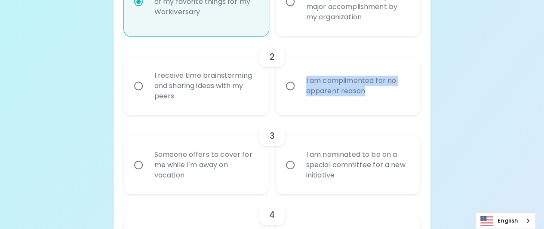
drag, startPoint x: 315, startPoint y: 83, endPoint x: 384, endPoint y: 95, distance: 70.3
click at [384, 95] on div "I am complimented for no apparent reason" at bounding box center [357, 85] width 116 height 41
copy div "I am complimented for no apparent reason"
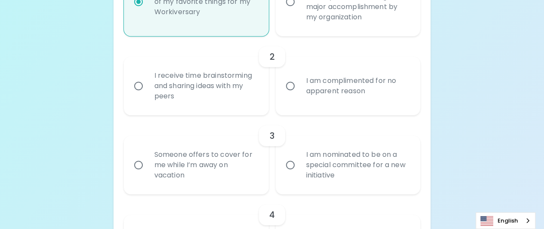
click at [196, 90] on div "I receive time brainstorming and sharing ideas with my peers" at bounding box center [205, 86] width 116 height 52
click at [147, 90] on input "I receive time brainstorming and sharing ideas with my peers" at bounding box center [138, 86] width 18 height 18
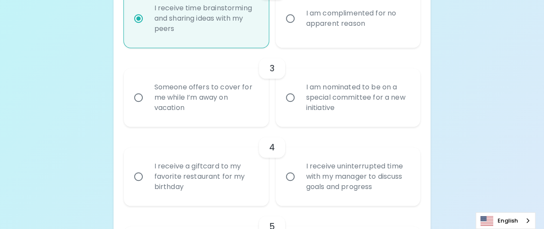
scroll to position [328, 0]
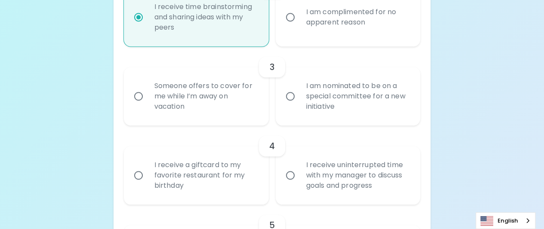
radio input "true"
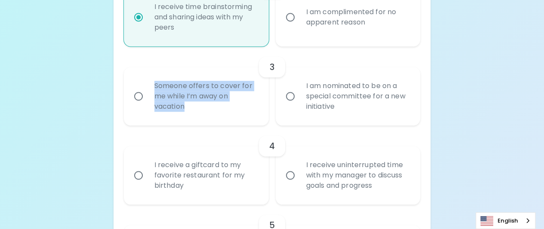
drag, startPoint x: 154, startPoint y: 81, endPoint x: 193, endPoint y: 108, distance: 47.7
click at [193, 108] on div "Someone offers to cover for me while I’m away on vacation" at bounding box center [205, 96] width 116 height 52
copy div "Someone offers to cover for me while I’m away on vacation"
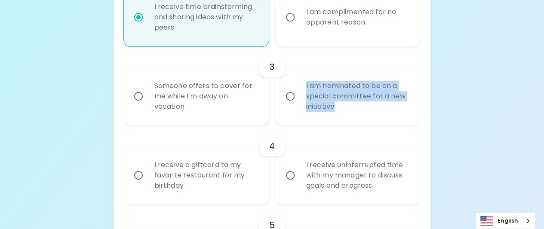
drag, startPoint x: 302, startPoint y: 81, endPoint x: 364, endPoint y: 109, distance: 68.1
click at [364, 109] on div "I am nominated to be on a special committee for a new initiative" at bounding box center [357, 96] width 116 height 52
copy div "I am nominated to be on a special committee for a new initiative"
click at [291, 95] on input "I am nominated to be on a special committee for a new initiative" at bounding box center [290, 96] width 18 height 18
radio input "false"
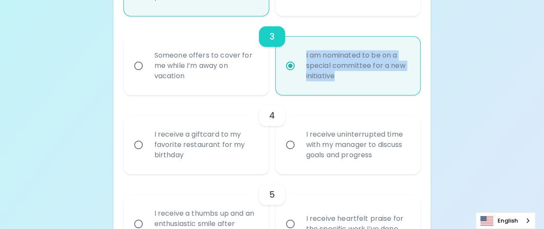
scroll to position [397, 0]
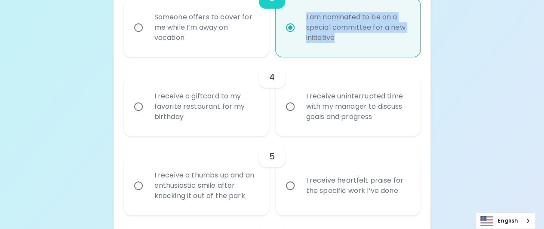
radio input "true"
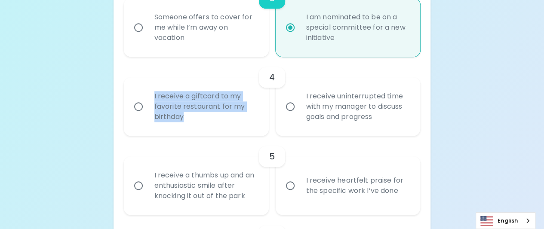
drag, startPoint x: 151, startPoint y: 92, endPoint x: 201, endPoint y: 122, distance: 57.8
click at [201, 122] on div "I receive a giftcard to my favorite restaurant for my birthday" at bounding box center [205, 107] width 116 height 52
copy div "I receive a giftcard to my favorite restaurant for my birthday"
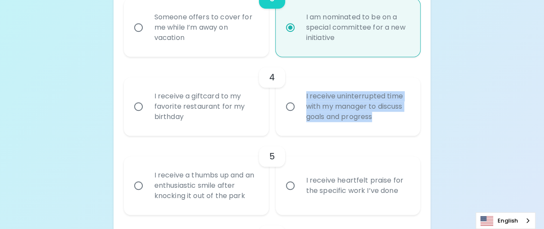
drag, startPoint x: 303, startPoint y: 92, endPoint x: 385, endPoint y: 122, distance: 87.0
click at [385, 122] on div "I receive uninterrupted time with my manager to discuss goals and progress" at bounding box center [357, 107] width 116 height 52
copy div "I receive uninterrupted time with my manager to discuss goals and progress"
click at [285, 106] on input "I receive uninterrupted time with my manager to discuss goals and progress" at bounding box center [290, 107] width 18 height 18
radio input "false"
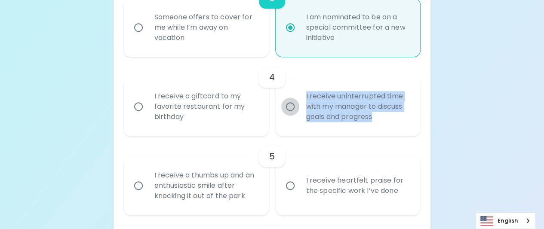
radio input "false"
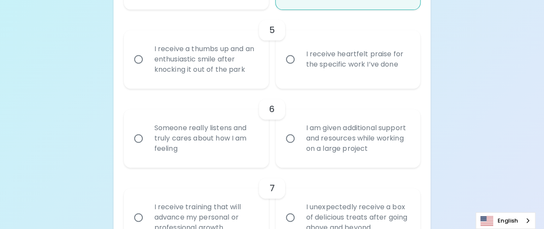
scroll to position [551, 0]
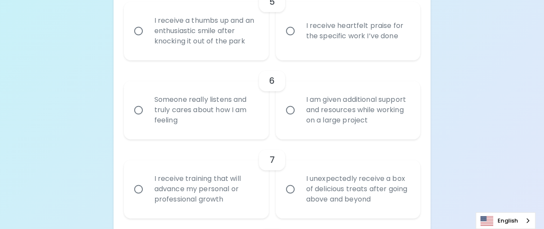
radio input "true"
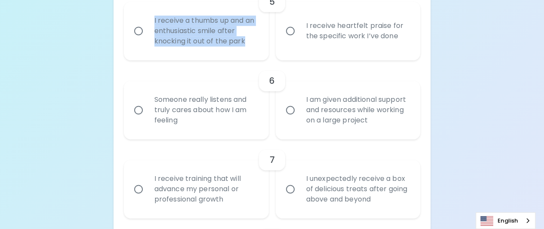
drag, startPoint x: 152, startPoint y: 14, endPoint x: 250, endPoint y: 49, distance: 104.0
click at [250, 49] on div "I receive a thumbs up and an enthusiastic smile after knocking it out of the pa…" at bounding box center [205, 31] width 116 height 52
copy div "I receive a thumbs up and an enthusiastic smile after knocking it out of the pa…"
click at [140, 30] on input "I receive a thumbs up and an enthusiastic smile after knocking it out of the pa…" at bounding box center [138, 31] width 18 height 18
radio input "false"
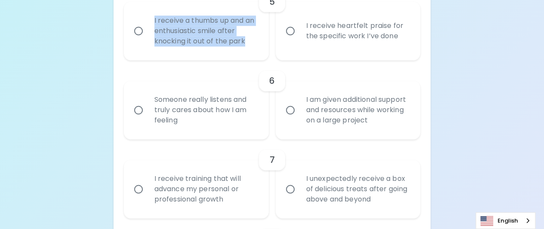
radio input "false"
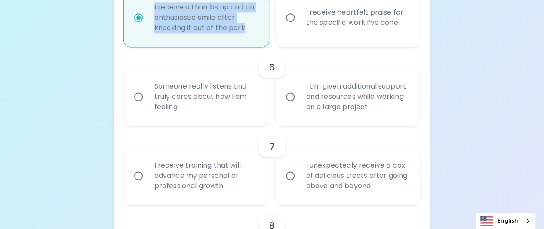
scroll to position [534, 0]
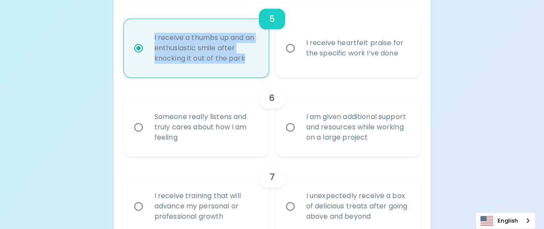
radio input "true"
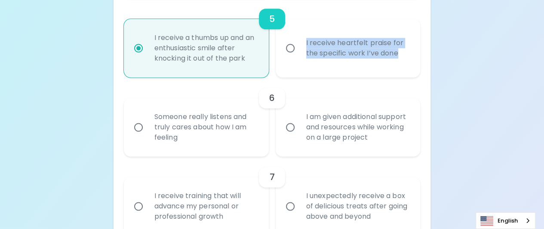
drag, startPoint x: 299, startPoint y: 35, endPoint x: 421, endPoint y: 69, distance: 127.1
click at [421, 69] on div "Uncover Your Sparck Appreciation Style This quick quiz will help you determine …" at bounding box center [271, 212] width 317 height 1458
copy div "I receive heartfelt praise for the specific work I’ve done"
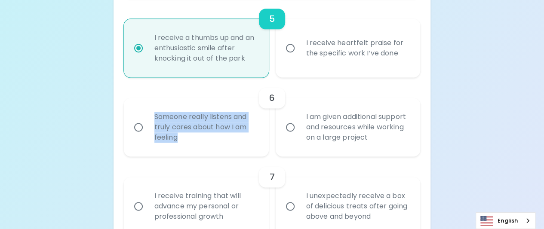
drag, startPoint x: 150, startPoint y: 109, endPoint x: 207, endPoint y: 137, distance: 63.2
click at [207, 137] on div "Someone really listens and truly cares about how I am feeling" at bounding box center [205, 127] width 116 height 52
copy div "Someone really listens and truly cares about how I am feeling"
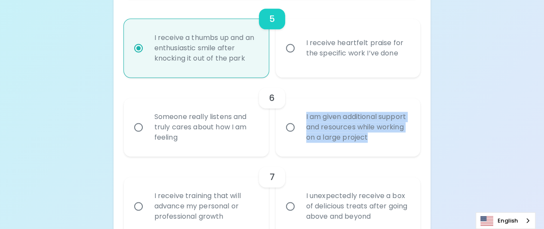
drag, startPoint x: 304, startPoint y: 110, endPoint x: 417, endPoint y: 147, distance: 119.2
click at [417, 147] on div "I am given additional support and resources while working on a large project" at bounding box center [348, 127] width 145 height 58
copy div "I am given additional support and resources while working on a large project"
click at [288, 123] on input "I am given additional support and resources while working on a large project" at bounding box center [290, 127] width 18 height 18
radio input "false"
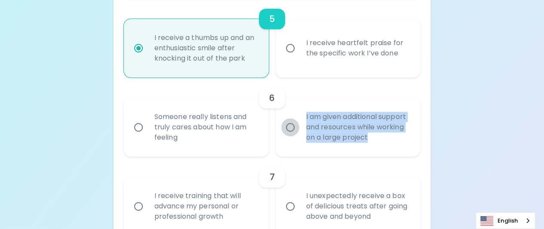
radio input "false"
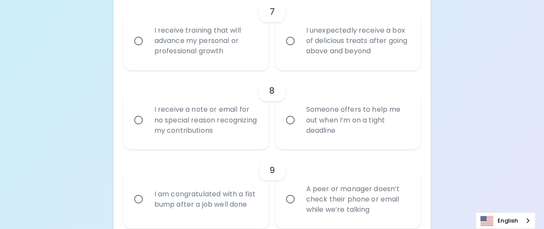
scroll to position [689, 0]
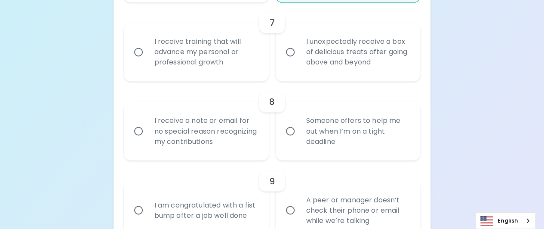
radio input "true"
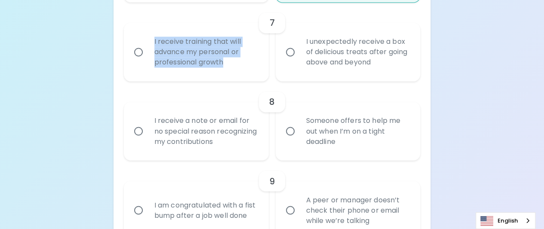
drag, startPoint x: 153, startPoint y: 37, endPoint x: 239, endPoint y: 65, distance: 90.3
click at [239, 65] on div "I receive training that will advance my personal or professional growth" at bounding box center [205, 52] width 116 height 52
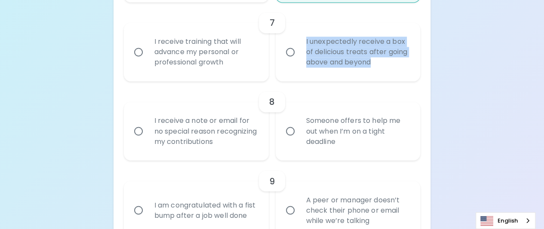
drag, startPoint x: 299, startPoint y: 37, endPoint x: 393, endPoint y: 68, distance: 98.9
click at [393, 68] on div "I unexpectedly receive a box of delicious treats after going above and beyond" at bounding box center [357, 52] width 116 height 52
click at [138, 54] on input "I receive training that will advance my personal or professional growth" at bounding box center [138, 52] width 18 height 18
radio input "false"
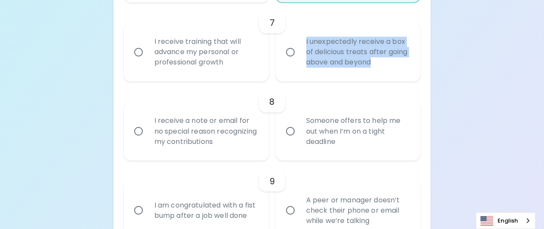
radio input "false"
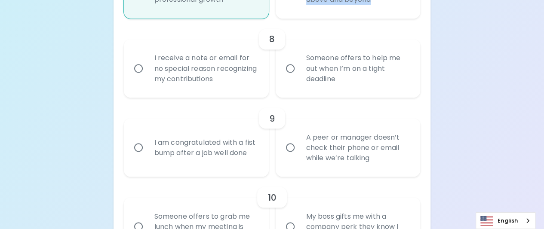
scroll to position [714, 0]
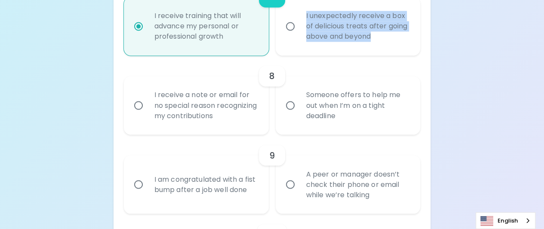
radio input "true"
click at [314, 52] on div "I unexpectedly receive a box of delicious treats after going above and beyond" at bounding box center [357, 26] width 116 height 52
click at [299, 35] on input "I unexpectedly receive a box of delicious treats after going above and beyond" at bounding box center [290, 26] width 18 height 18
radio input "false"
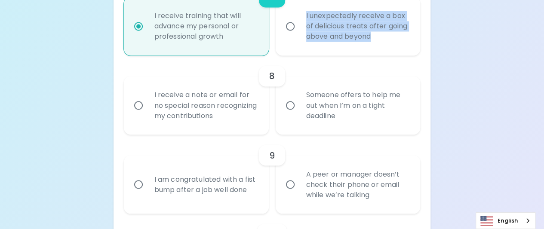
radio input "false"
radio input "true"
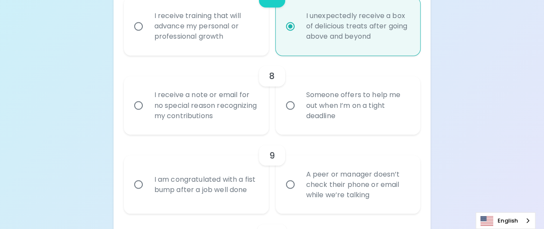
radio input "true"
click at [166, 40] on div "I receive training that will advance my personal or professional growth" at bounding box center [205, 26] width 116 height 52
click at [147, 35] on input "I receive training that will advance my personal or professional growth" at bounding box center [138, 26] width 18 height 18
radio input "false"
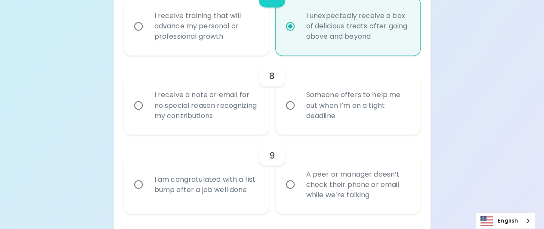
radio input "false"
radio input "true"
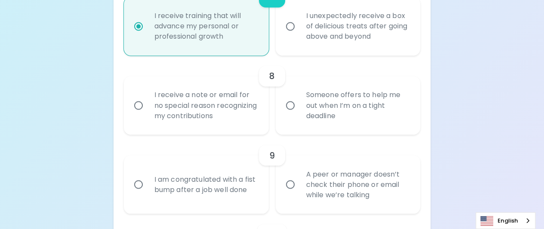
radio input "true"
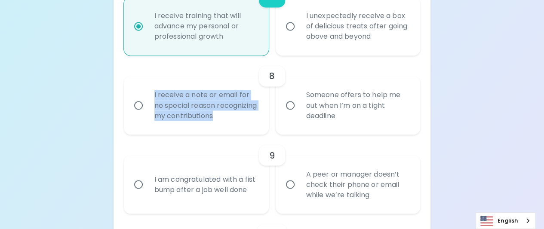
drag, startPoint x: 173, startPoint y: 94, endPoint x: 266, endPoint y: 126, distance: 97.9
click at [266, 126] on div "I receive a note or email for no special reason recognizing my contributions" at bounding box center [196, 105] width 145 height 58
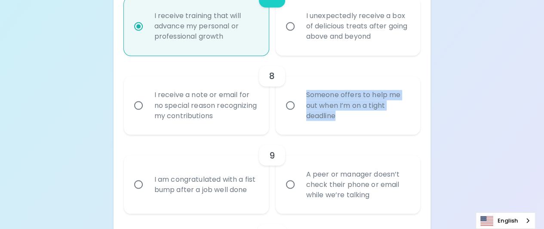
drag, startPoint x: 302, startPoint y: 94, endPoint x: 370, endPoint y: 117, distance: 71.4
click at [370, 117] on div "Someone offers to help me out when I’m on a tight deadline" at bounding box center [357, 106] width 116 height 52
click at [293, 104] on input "Someone offers to help me out when I’m on a tight deadline" at bounding box center [290, 105] width 18 height 18
radio input "false"
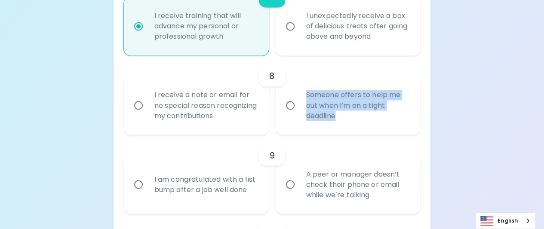
radio input "false"
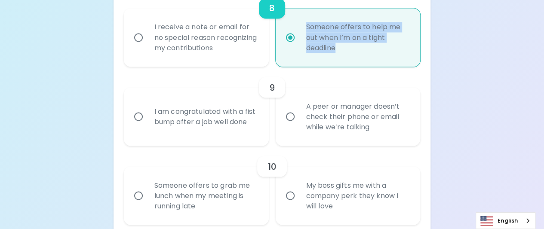
scroll to position [783, 0]
radio input "true"
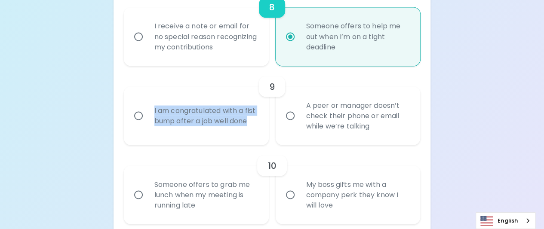
drag, startPoint x: 155, startPoint y: 101, endPoint x: 206, endPoint y: 127, distance: 58.1
click at [206, 127] on div "I am congratulated with a fist bump after a job well done" at bounding box center [205, 115] width 116 height 41
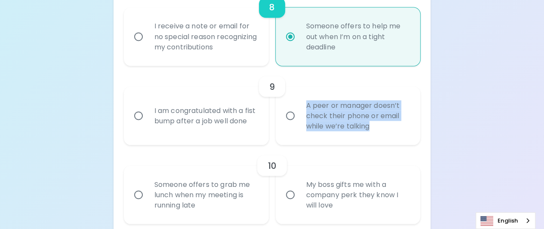
drag, startPoint x: 304, startPoint y: 100, endPoint x: 386, endPoint y: 129, distance: 86.3
click at [386, 129] on div "A peer or manager doesn’t check their phone or email while we’re talking" at bounding box center [357, 116] width 116 height 52
click at [132, 113] on input "I am congratulated with a fist bump after a job well done" at bounding box center [138, 116] width 18 height 18
radio input "false"
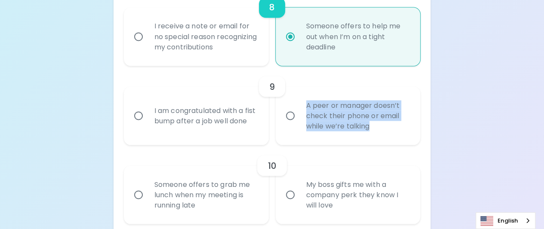
radio input "false"
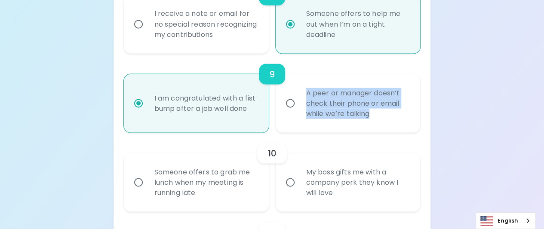
scroll to position [852, 0]
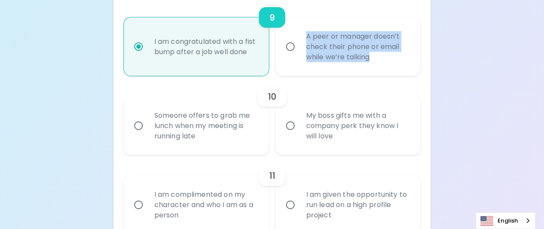
radio input "true"
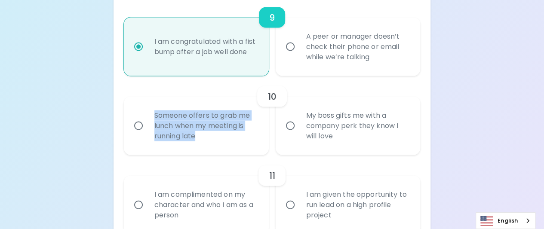
drag, startPoint x: 149, startPoint y: 112, endPoint x: 251, endPoint y: 140, distance: 106.5
click at [251, 140] on div "Someone offers to grab me lunch when my meeting is running late" at bounding box center [205, 126] width 116 height 52
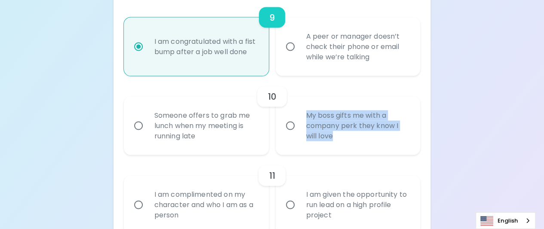
drag, startPoint x: 303, startPoint y: 113, endPoint x: 370, endPoint y: 141, distance: 72.4
click at [370, 141] on div "My boss gifts me with a company perk they know I will love" at bounding box center [357, 126] width 116 height 52
click at [291, 128] on input "My boss gifts me with a company perk they know I will love" at bounding box center [290, 126] width 18 height 18
radio input "false"
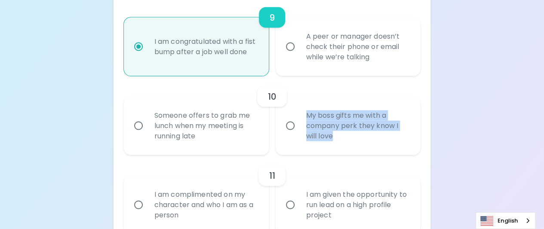
radio input "false"
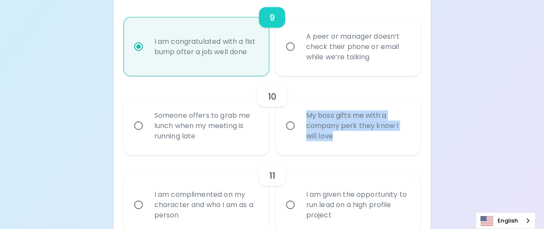
radio input "false"
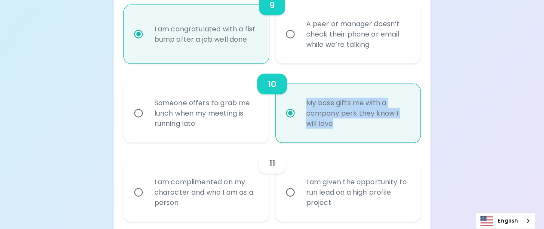
scroll to position [921, 0]
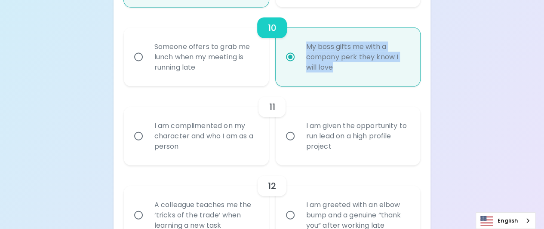
radio input "true"
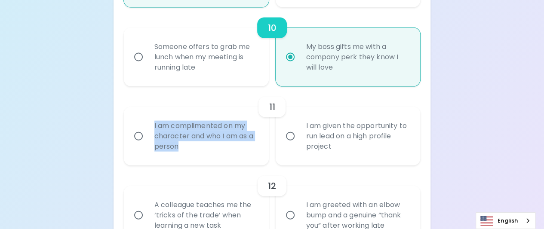
drag, startPoint x: 152, startPoint y: 122, endPoint x: 208, endPoint y: 147, distance: 61.4
click at [208, 147] on div "I am complimented on my character and who I am as a person" at bounding box center [205, 136] width 116 height 52
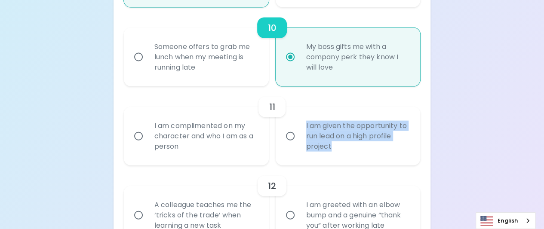
drag, startPoint x: 302, startPoint y: 124, endPoint x: 346, endPoint y: 147, distance: 50.0
click at [346, 147] on div "I am given the opportunity to run lead on a high profile project" at bounding box center [357, 136] width 116 height 52
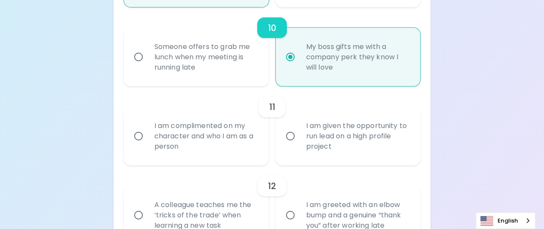
click at [195, 128] on div "I am complimented on my character and who I am as a person" at bounding box center [205, 136] width 116 height 52
click at [147, 128] on input "I am complimented on my character and who I am as a person" at bounding box center [138, 136] width 18 height 18
radio input "false"
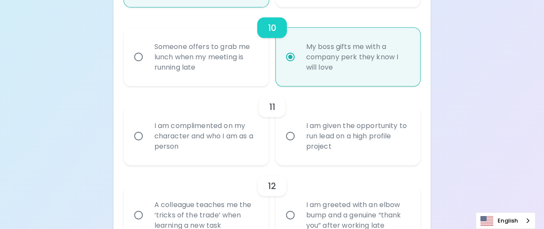
radio input "false"
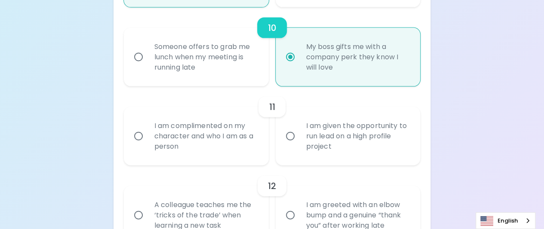
radio input "false"
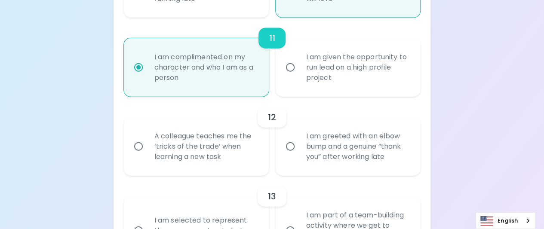
scroll to position [1032, 0]
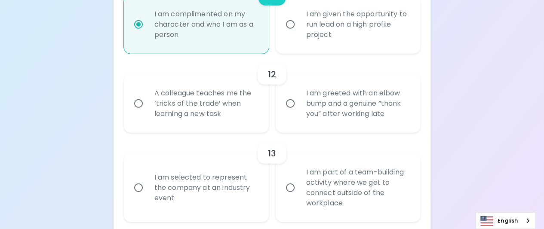
radio input "true"
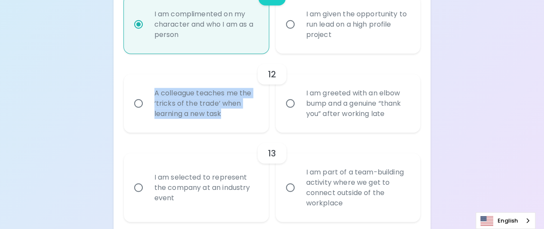
drag, startPoint x: 152, startPoint y: 85, endPoint x: 230, endPoint y: 120, distance: 85.6
click at [230, 120] on div "A colleague teaches me the ‘tricks of the trade’ when learning a new task" at bounding box center [205, 104] width 116 height 52
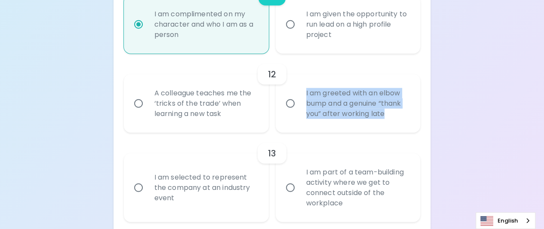
drag, startPoint x: 301, startPoint y: 90, endPoint x: 409, endPoint y: 122, distance: 113.1
click at [409, 122] on div "I am greeted with an elbow bump and a genuine “thank you” after working late" at bounding box center [357, 104] width 116 height 52
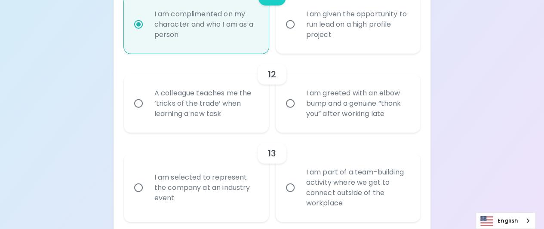
click at [185, 95] on div "A colleague teaches me the ‘tricks of the trade’ when learning a new task" at bounding box center [205, 104] width 116 height 52
click at [147, 95] on input "A colleague teaches me the ‘tricks of the trade’ when learning a new task" at bounding box center [138, 104] width 18 height 18
radio input "false"
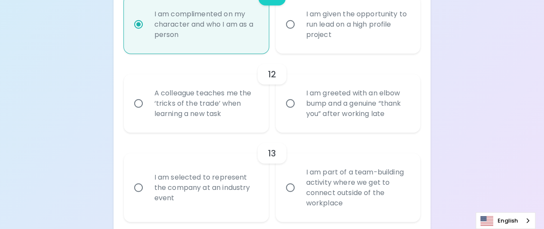
radio input "false"
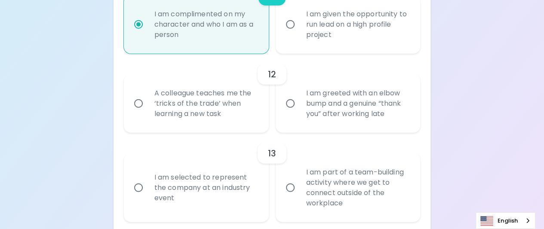
radio input "false"
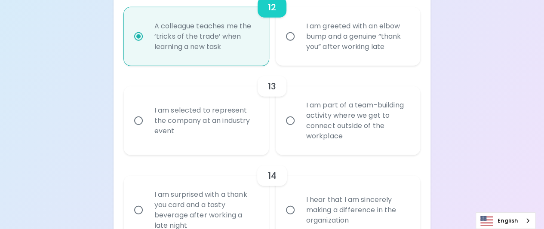
scroll to position [1101, 0]
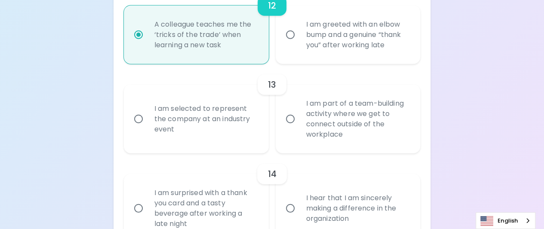
radio input "true"
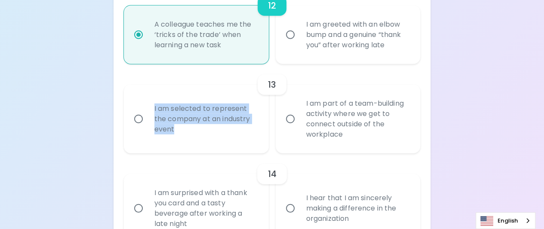
drag, startPoint x: 150, startPoint y: 104, endPoint x: 214, endPoint y: 138, distance: 72.5
click at [214, 138] on div "I am selected to represent the company at an industry event" at bounding box center [205, 119] width 116 height 52
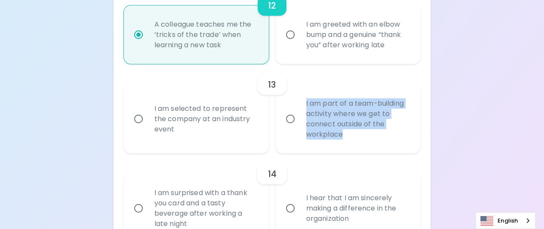
drag, startPoint x: 299, startPoint y: 99, endPoint x: 370, endPoint y: 133, distance: 78.8
click at [370, 133] on div "I am part of a team-building activity where we get to connect outside of the wo…" at bounding box center [357, 119] width 116 height 62
click at [288, 121] on input "I am part of a team-building activity where we get to connect outside of the wo…" at bounding box center [290, 119] width 18 height 18
radio input "false"
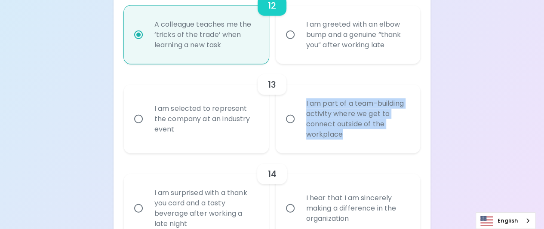
radio input "false"
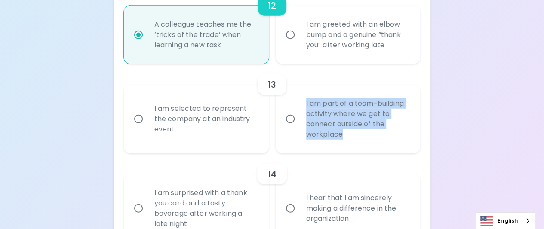
radio input "false"
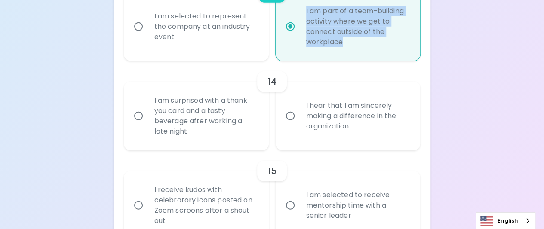
scroll to position [1213, 0]
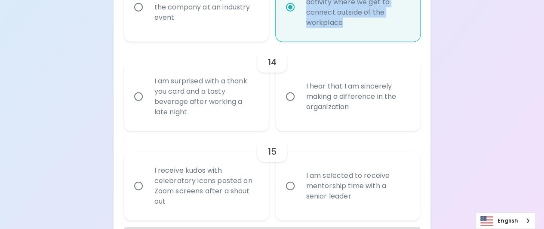
radio input "true"
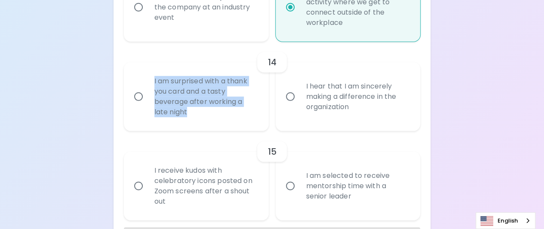
drag, startPoint x: 145, startPoint y: 80, endPoint x: 216, endPoint y: 110, distance: 76.6
click at [216, 110] on label "I am surprised with a thank you card and a tasty beverage after working a late …" at bounding box center [191, 96] width 145 height 69
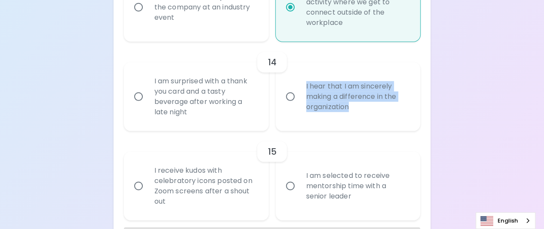
drag, startPoint x: 301, startPoint y: 82, endPoint x: 375, endPoint y: 107, distance: 78.3
click at [375, 107] on div "I hear that I am sincerely making a difference in the organization" at bounding box center [357, 97] width 116 height 52
click at [140, 97] on input "I am surprised with a thank you card and a tasty beverage after working a late …" at bounding box center [138, 97] width 18 height 18
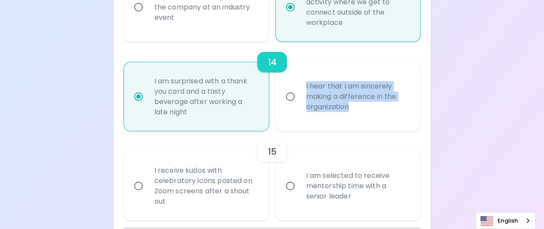
radio input "false"
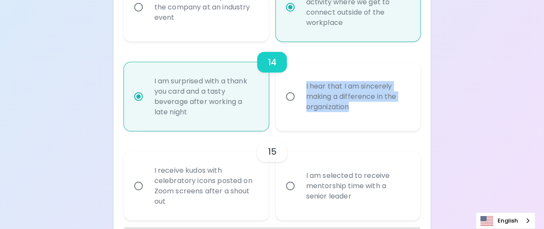
radio input "false"
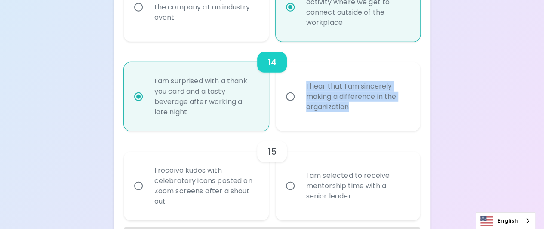
radio input "false"
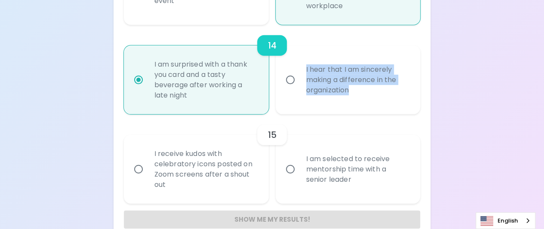
scroll to position [1246, 0]
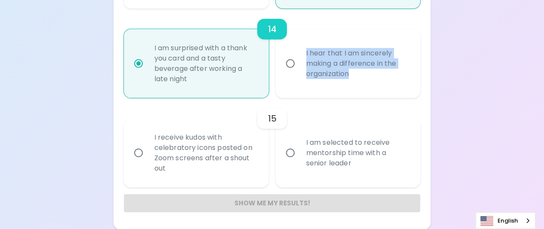
radio input "true"
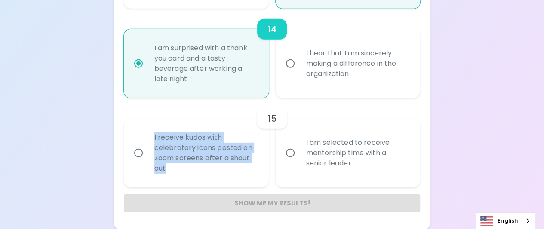
drag, startPoint x: 149, startPoint y: 135, endPoint x: 206, endPoint y: 171, distance: 68.1
click at [206, 171] on div "I receive kudos with celebratory icons posted on Zoom screens after a shout out" at bounding box center [205, 153] width 116 height 62
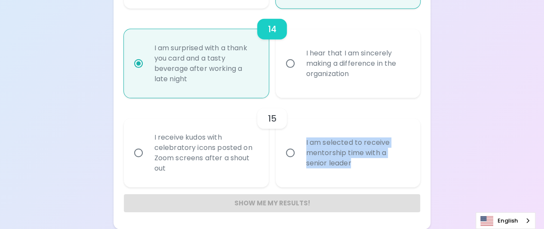
drag, startPoint x: 300, startPoint y: 141, endPoint x: 367, endPoint y: 168, distance: 72.2
click at [367, 168] on div "I am selected to receive mentorship time with a senior leader" at bounding box center [357, 153] width 116 height 52
click at [289, 157] on input "I am selected to receive mentorship time with a senior leader" at bounding box center [290, 153] width 18 height 18
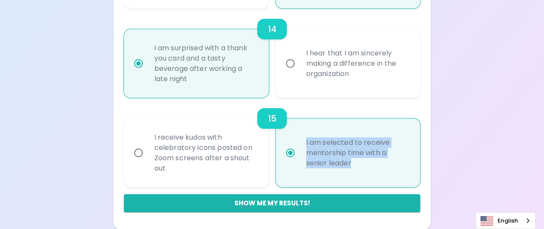
radio input "false"
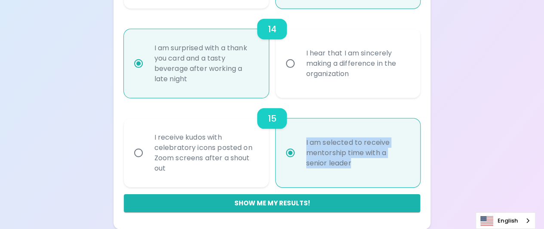
radio input "false"
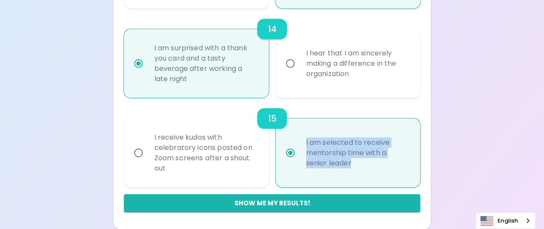
radio input "false"
radio input "true"
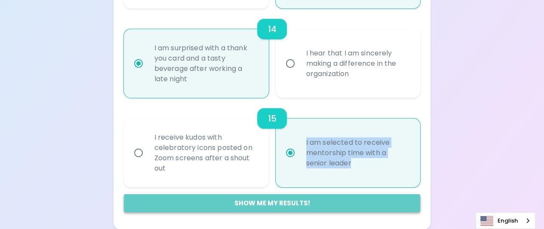
click at [273, 202] on button "Show me my results!" at bounding box center [272, 203] width 297 height 18
radio input "false"
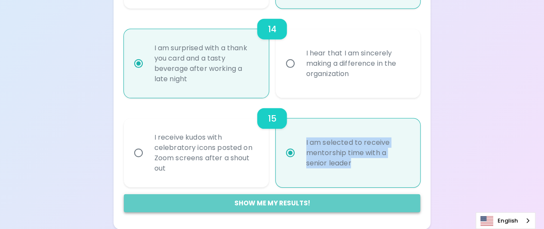
radio input "false"
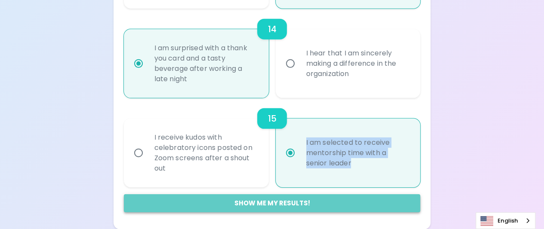
radio input "false"
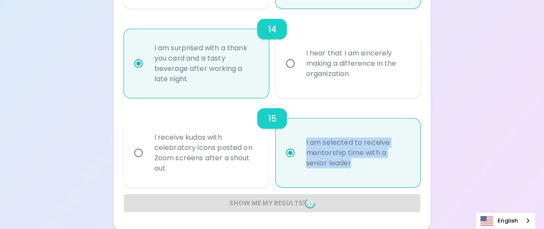
radio input "false"
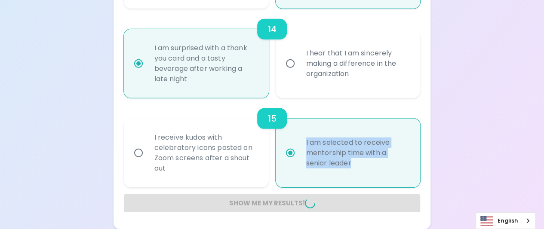
radio input "false"
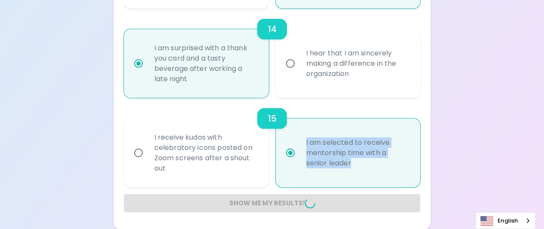
radio input "false"
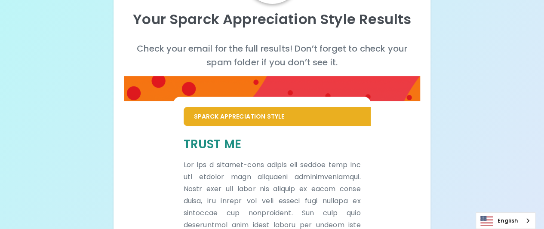
scroll to position [146, 0]
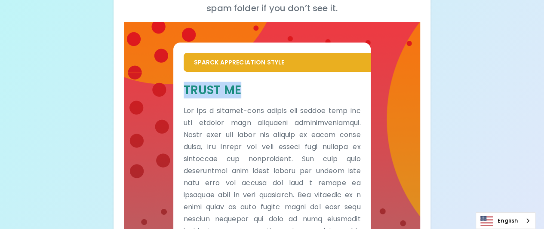
drag, startPoint x: 180, startPoint y: 85, endPoint x: 250, endPoint y: 90, distance: 70.3
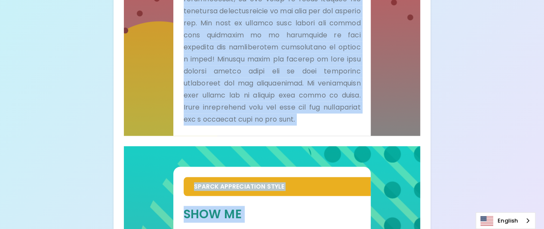
scroll to position [425, 0]
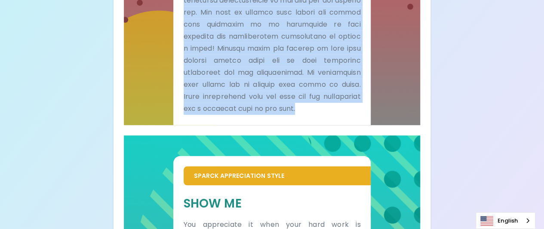
drag, startPoint x: 184, startPoint y: 111, endPoint x: 353, endPoint y: 108, distance: 168.9
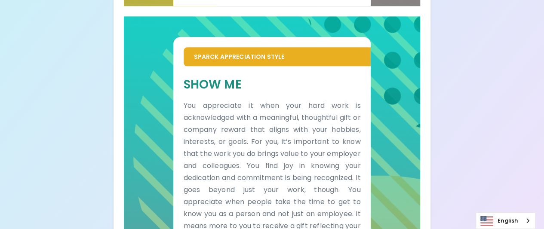
scroll to position [554, 0]
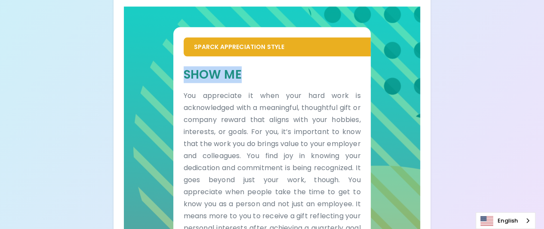
drag, startPoint x: 184, startPoint y: 75, endPoint x: 254, endPoint y: 74, distance: 70.5
click at [254, 74] on h5 "Show Me" at bounding box center [272, 75] width 177 height 16
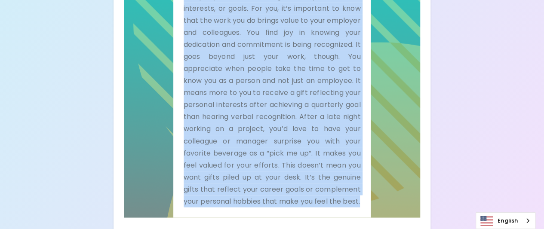
scroll to position [705, 0]
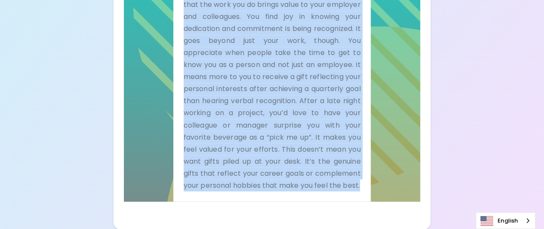
drag, startPoint x: 242, startPoint y: 148, endPoint x: 269, endPoint y: 189, distance: 48.4
click at [269, 189] on div "Show Me You appreciate it when your hard work is acknowledged with a meaningful…" at bounding box center [272, 59] width 198 height 284
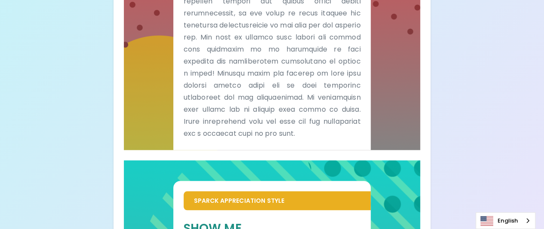
scroll to position [490, 0]
